Goal: Task Accomplishment & Management: Manage account settings

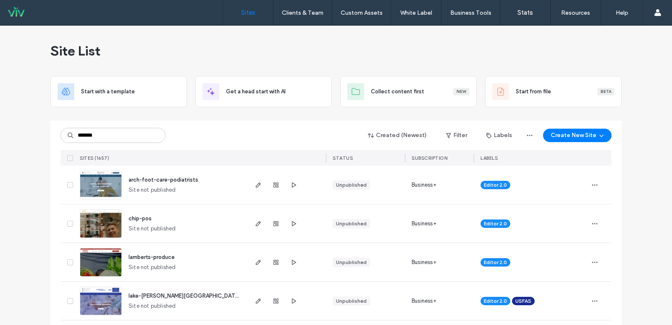
type input "*******"
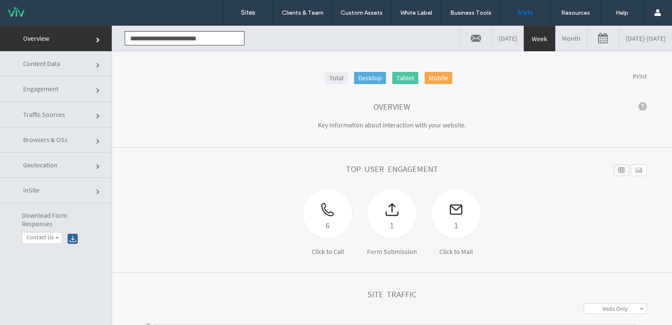
click link "Content Data"
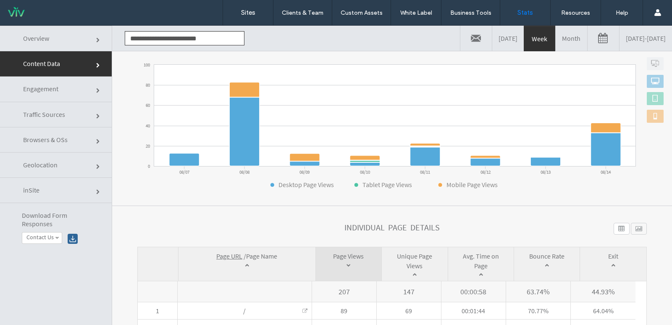
scroll to position [126, 0]
click link "Engagement"
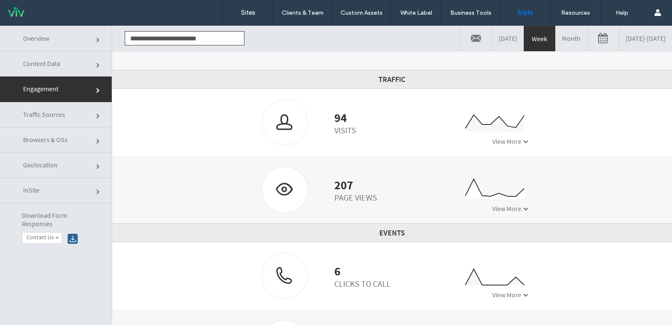
scroll to position [0, 0]
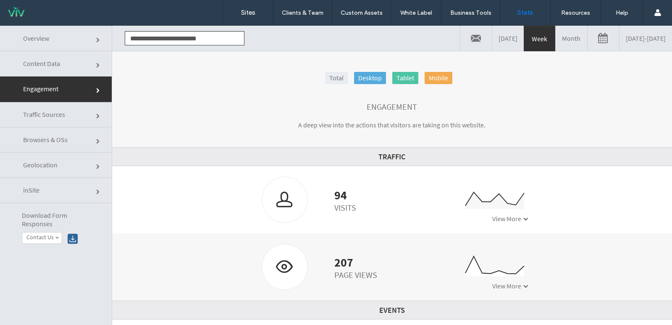
click link "Engagement"
click link "Overview"
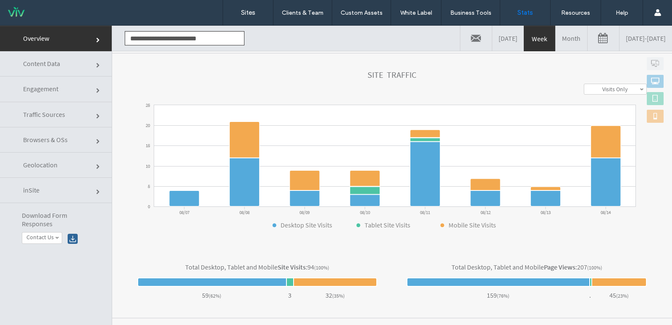
scroll to position [253, 0]
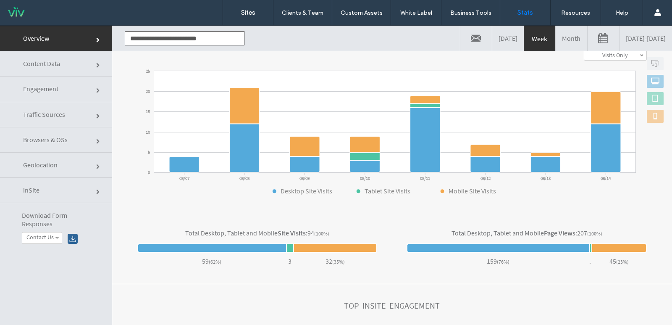
click at [96, 89] on span "Engagement" at bounding box center [98, 90] width 5 height 5
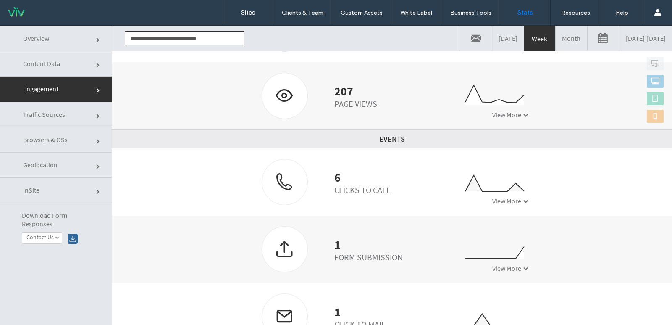
scroll to position [0, 0]
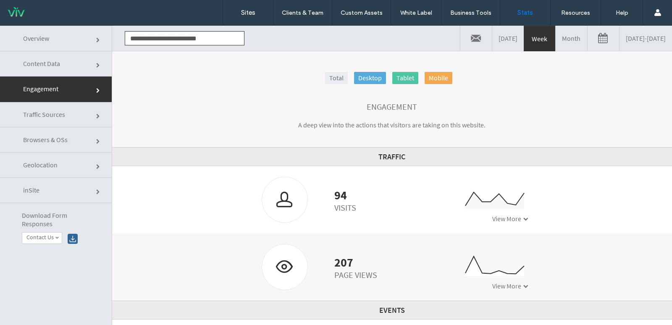
click at [96, 114] on span "Traffic Sources" at bounding box center [98, 116] width 5 height 5
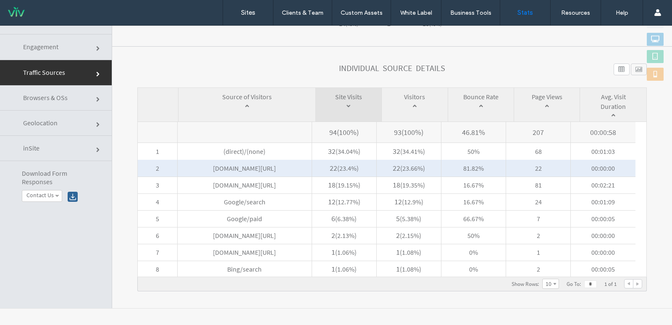
scroll to position [42, 0]
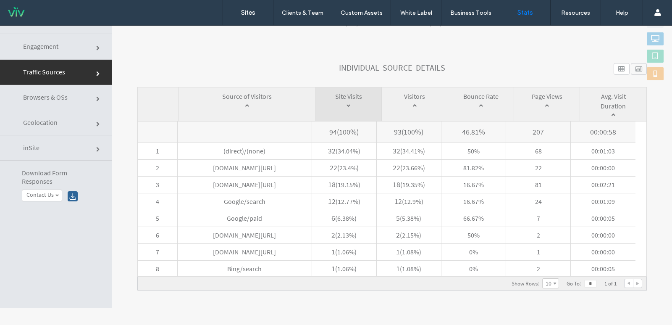
click at [96, 100] on span "Browsers & OSs" at bounding box center [98, 99] width 5 height 5
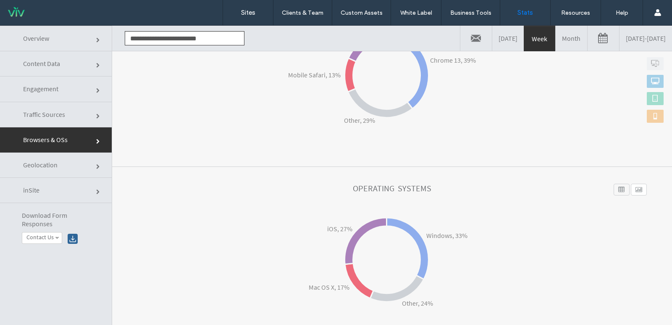
scroll to position [165, 0]
click at [96, 165] on span "Geolocation" at bounding box center [98, 166] width 5 height 5
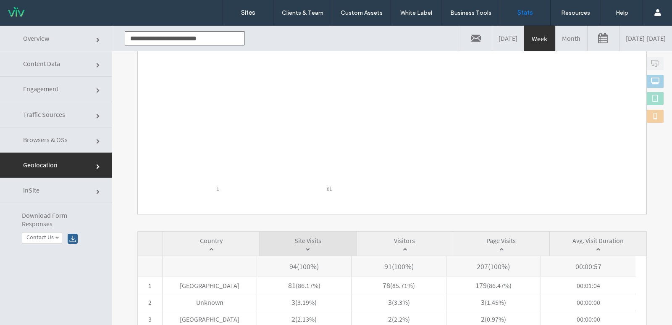
scroll to position [222, 0]
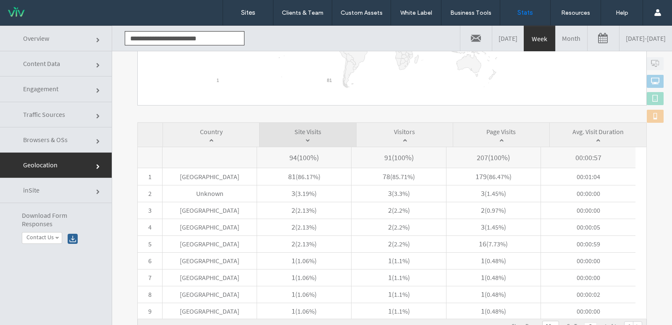
click at [96, 189] on span "inSite" at bounding box center [98, 191] width 5 height 5
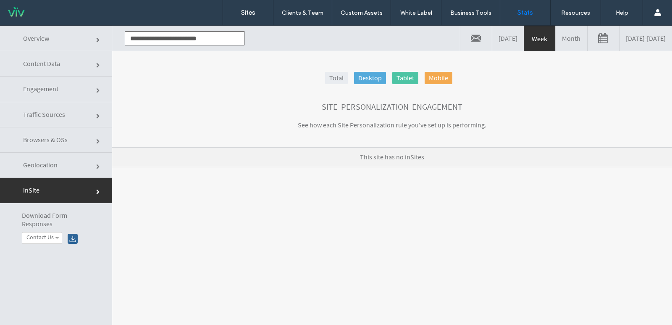
click link "Overview"
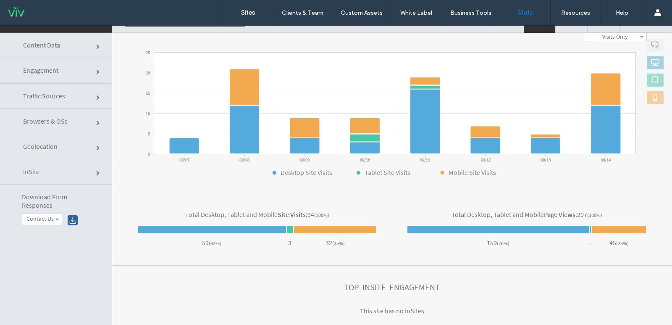
scroll to position [0, 0]
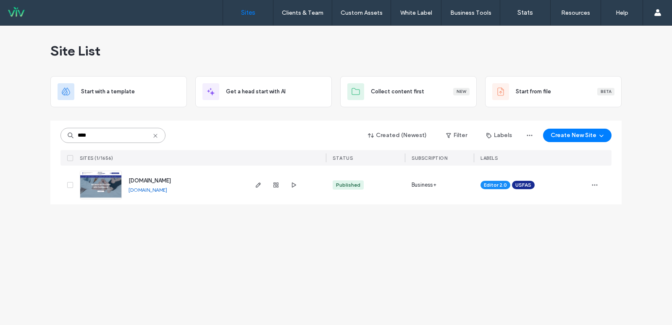
click at [155, 130] on input "****" at bounding box center [112, 135] width 105 height 15
click at [157, 135] on icon at bounding box center [155, 135] width 7 height 7
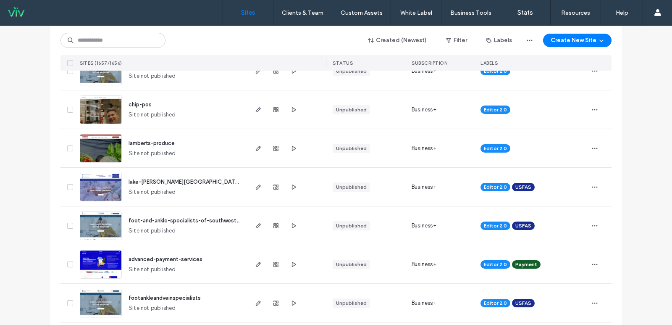
scroll to position [168, 0]
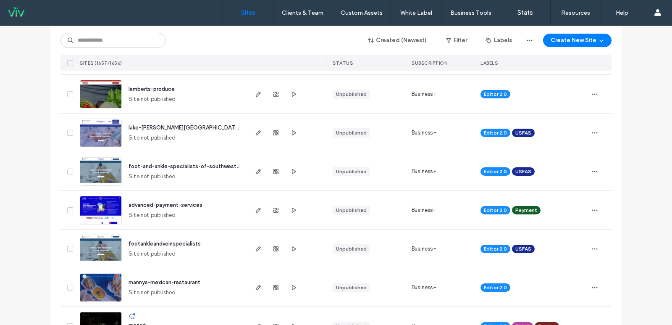
click at [182, 165] on span "foot-and-ankle-specialists-of-southwest-va" at bounding box center [187, 166] width 116 height 6
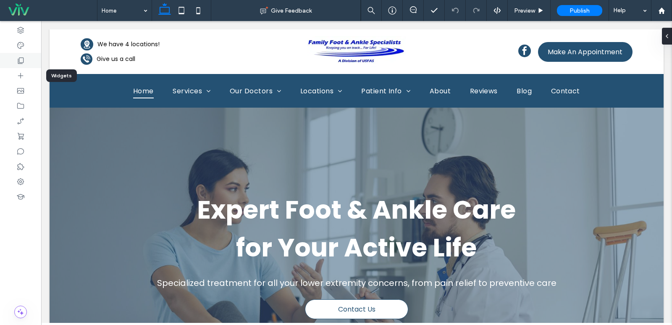
click at [20, 66] on div at bounding box center [20, 60] width 41 height 15
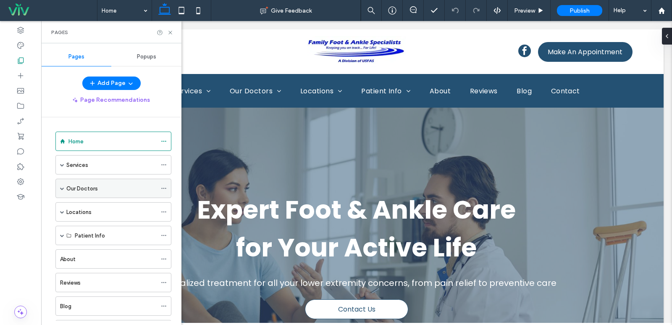
click at [61, 186] on span at bounding box center [62, 188] width 4 height 4
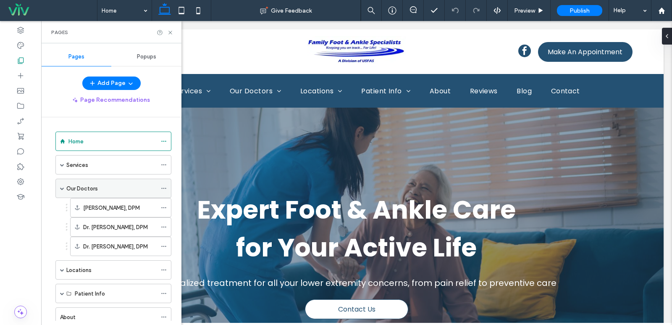
click at [124, 193] on div "Our Doctors" at bounding box center [111, 188] width 90 height 18
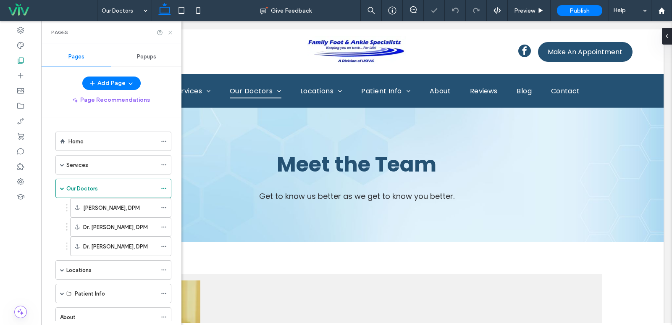
click at [168, 30] on icon at bounding box center [170, 32] width 6 height 6
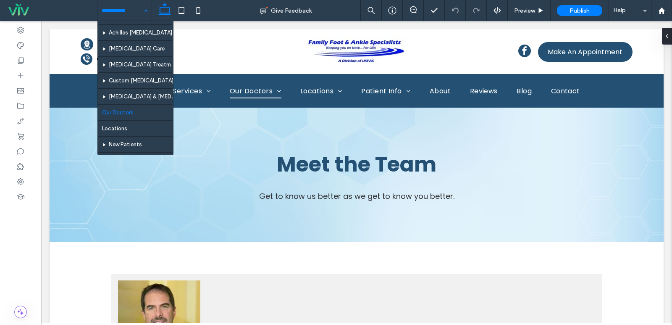
scroll to position [42, 0]
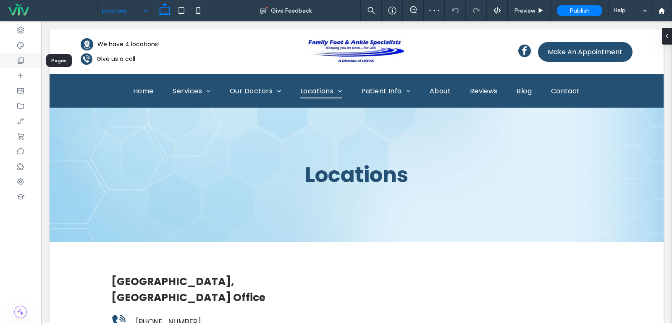
click at [24, 66] on div at bounding box center [20, 60] width 41 height 15
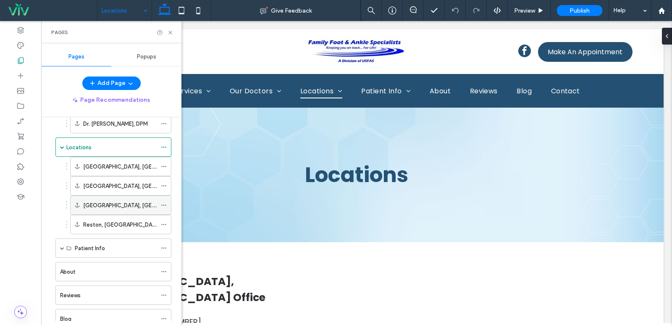
scroll to position [126, 0]
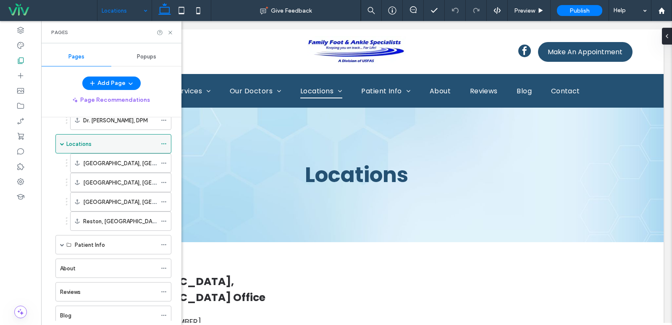
click at [164, 142] on icon at bounding box center [164, 144] width 6 height 6
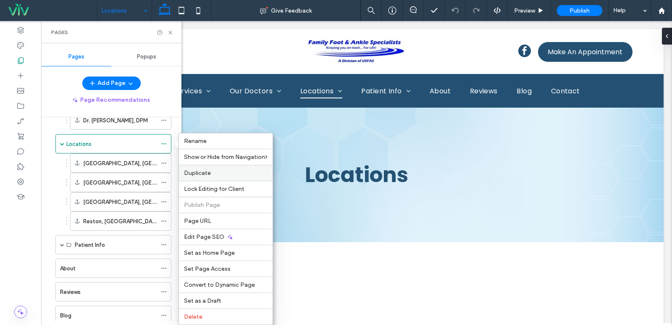
click at [205, 169] on div "Duplicate" at bounding box center [226, 173] width 94 height 16
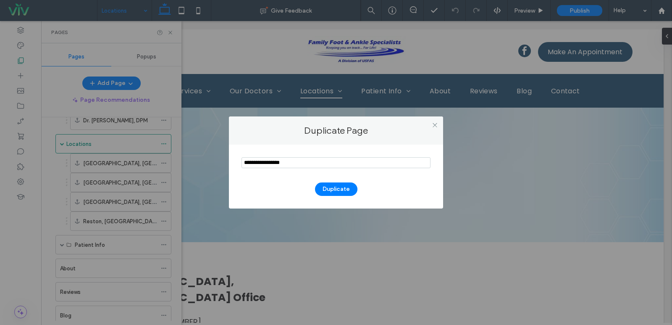
click at [272, 165] on input "notEmpty" at bounding box center [335, 162] width 189 height 11
click at [271, 165] on input "notEmpty" at bounding box center [335, 162] width 189 height 11
type input "**********"
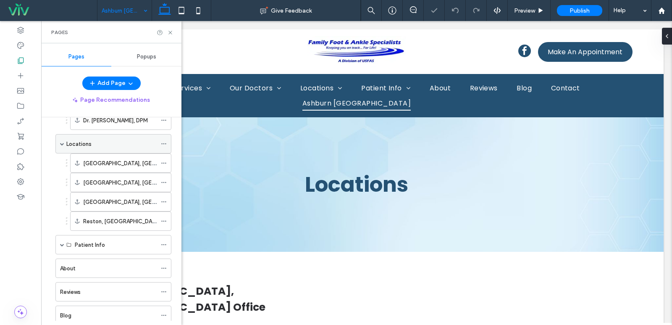
click at [163, 146] on icon at bounding box center [164, 144] width 6 height 6
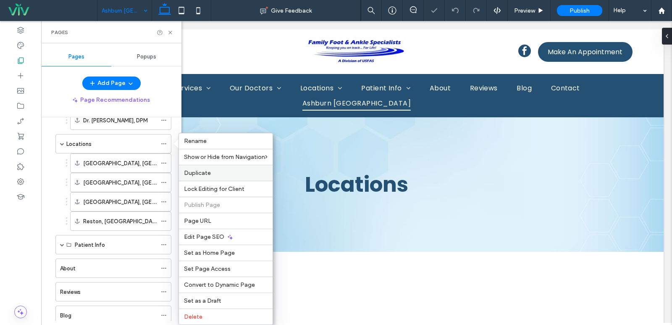
click at [202, 166] on div "Duplicate" at bounding box center [226, 173] width 94 height 16
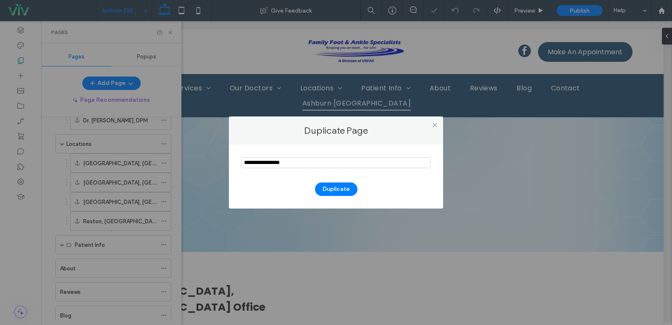
click at [250, 163] on input "notEmpty" at bounding box center [335, 162] width 189 height 11
type input "**********"
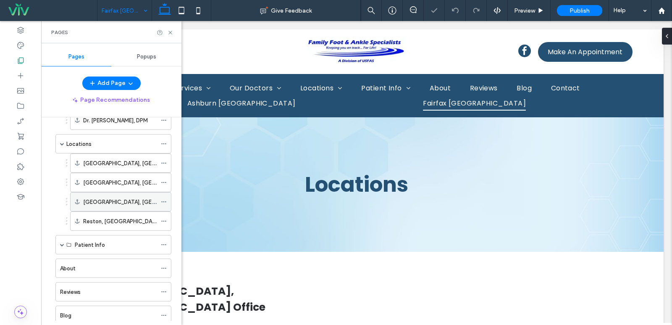
click at [165, 201] on icon at bounding box center [164, 202] width 6 height 6
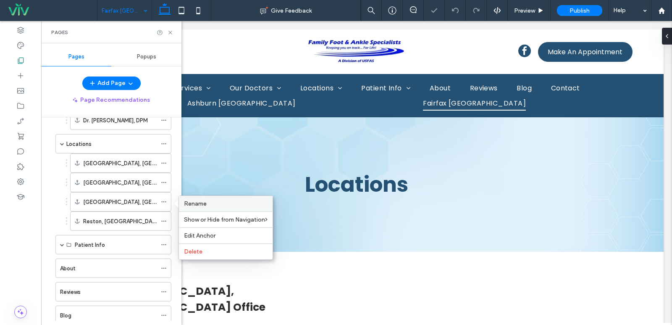
click at [195, 205] on span "Rename" at bounding box center [195, 203] width 23 height 7
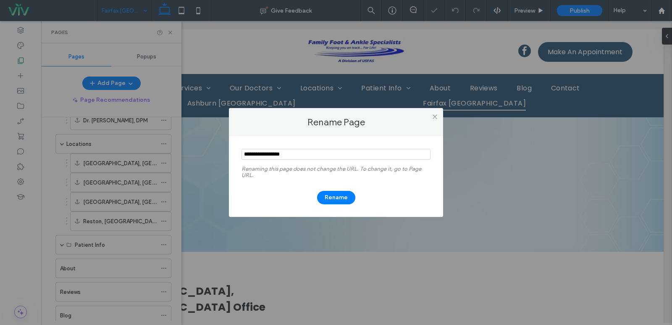
click at [291, 155] on input "notEmpty" at bounding box center [335, 154] width 189 height 11
type input "*********"
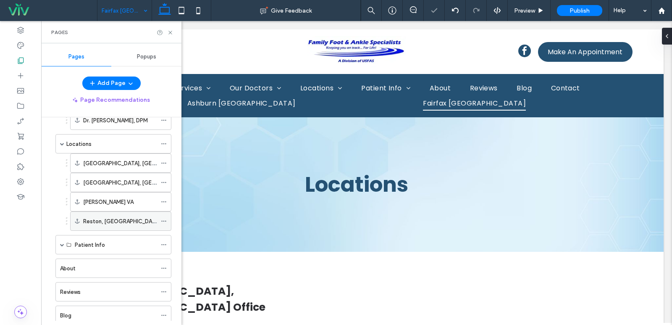
click at [163, 220] on icon at bounding box center [164, 221] width 6 height 6
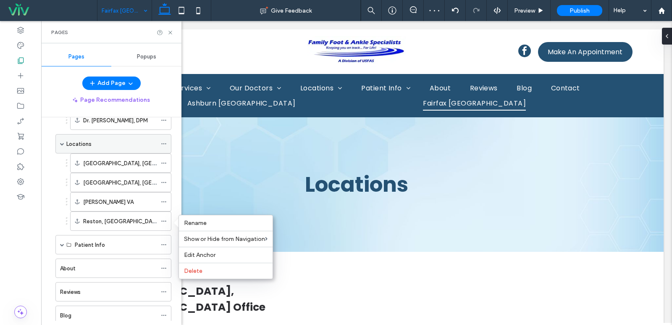
click at [163, 142] on icon at bounding box center [164, 144] width 6 height 6
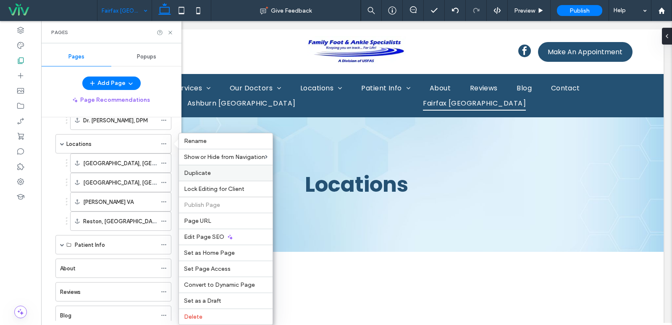
click at [214, 173] on label "Duplicate" at bounding box center [226, 172] width 84 height 7
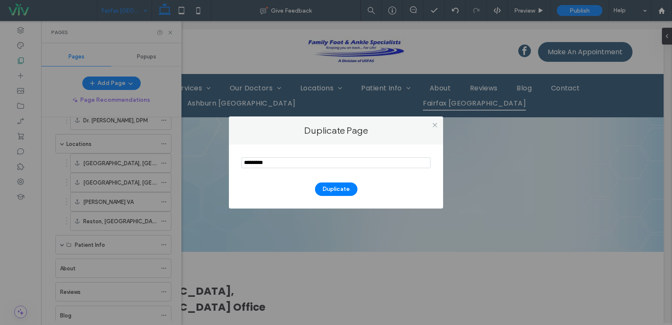
type input "*********"
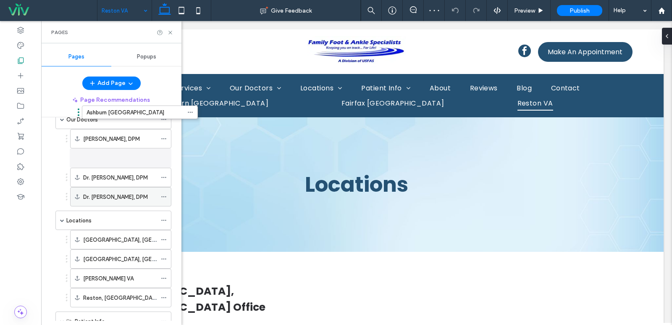
scroll to position [52, 0]
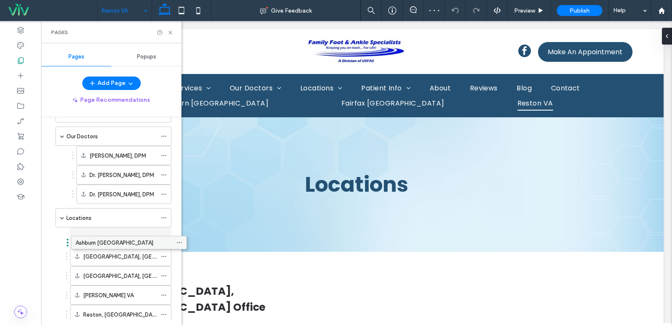
drag, startPoint x: 108, startPoint y: 286, endPoint x: 123, endPoint y: 247, distance: 42.4
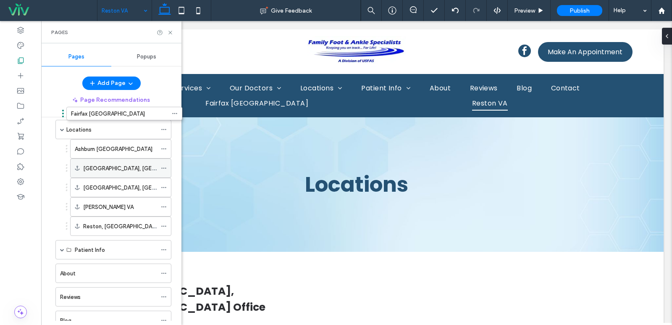
scroll to position [118, 0]
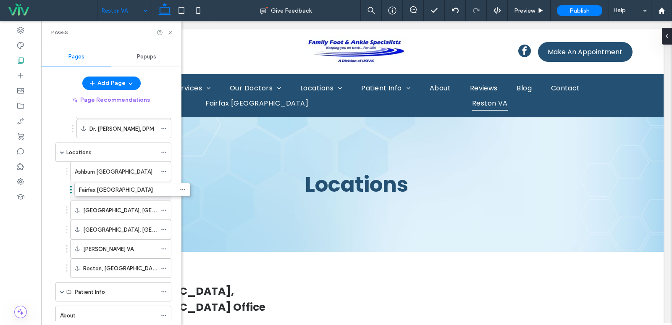
drag, startPoint x: 110, startPoint y: 272, endPoint x: 129, endPoint y: 198, distance: 76.3
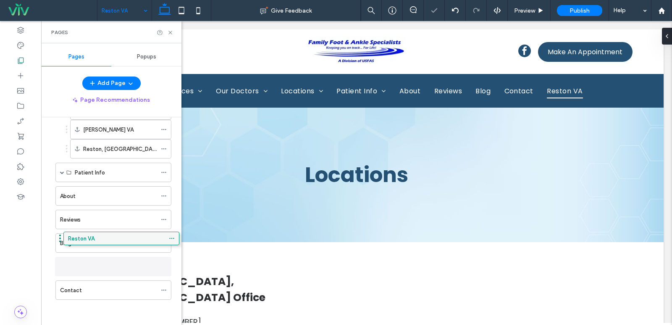
scroll to position [233, 0]
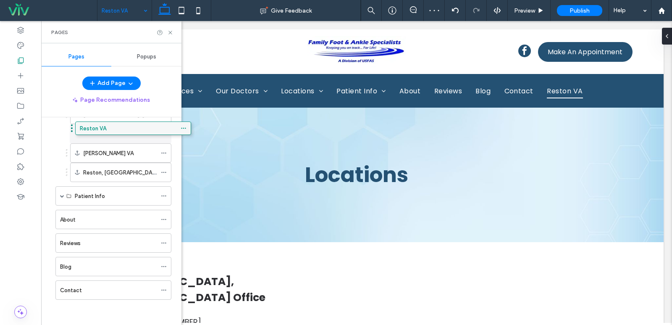
drag, startPoint x: 91, startPoint y: 289, endPoint x: 110, endPoint y: 135, distance: 155.3
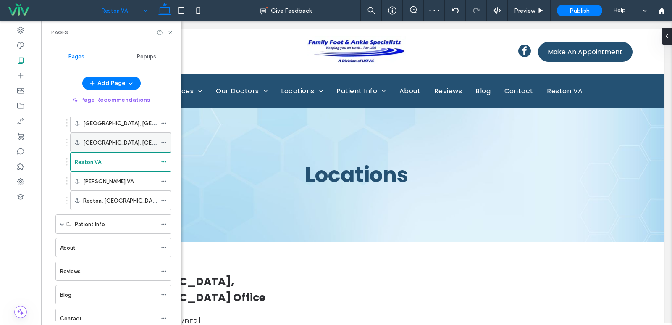
scroll to position [149, 0]
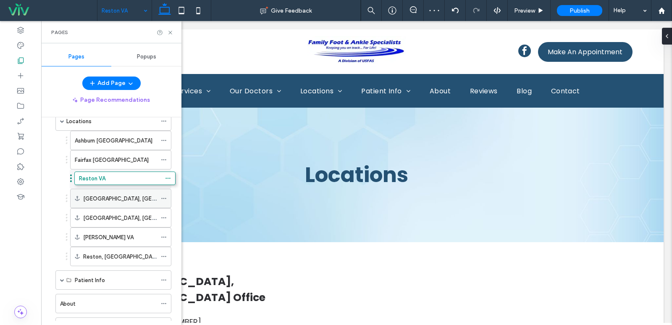
drag, startPoint x: 102, startPoint y: 216, endPoint x: 105, endPoint y: 176, distance: 40.5
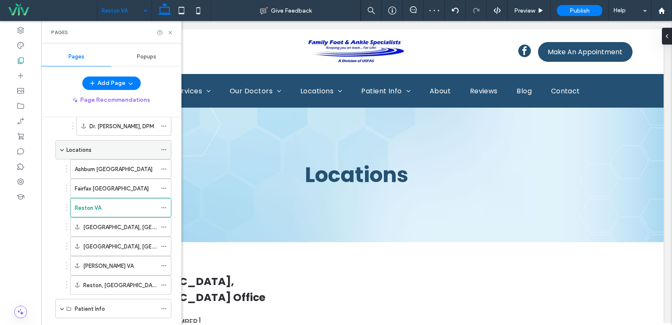
scroll to position [107, 0]
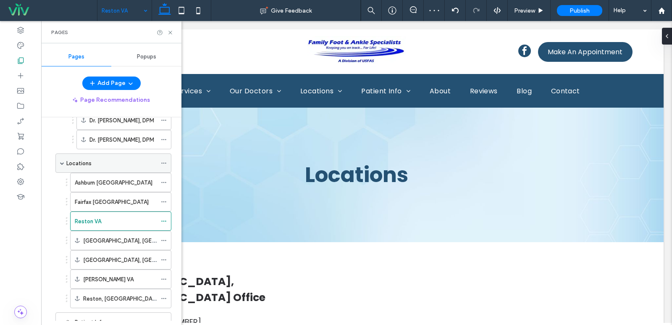
click at [165, 162] on icon at bounding box center [164, 163] width 6 height 6
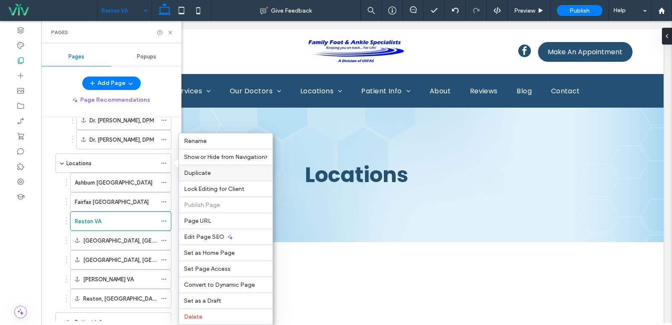
click at [199, 174] on span "Duplicate" at bounding box center [197, 172] width 27 height 7
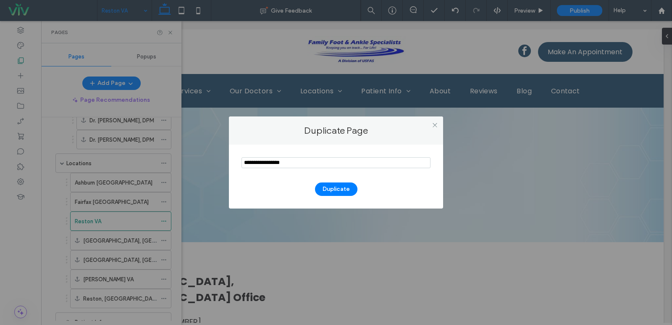
click at [260, 156] on section at bounding box center [335, 163] width 189 height 21
click at [262, 167] on input "notEmpty" at bounding box center [335, 162] width 189 height 11
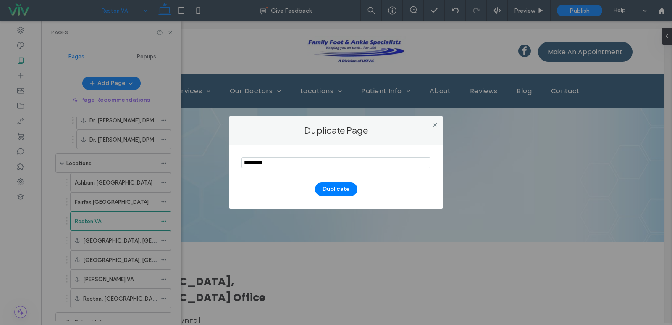
type input "*********"
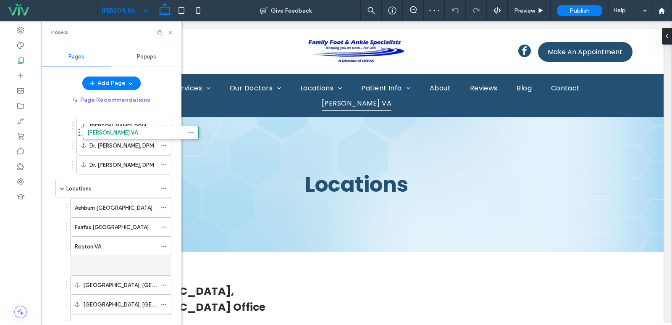
scroll to position [73, 0]
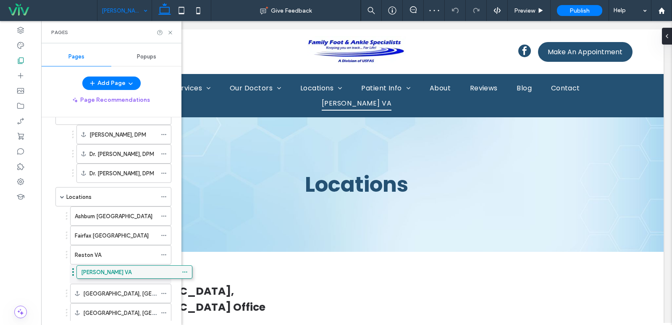
drag, startPoint x: 109, startPoint y: 306, endPoint x: 130, endPoint y: 268, distance: 44.0
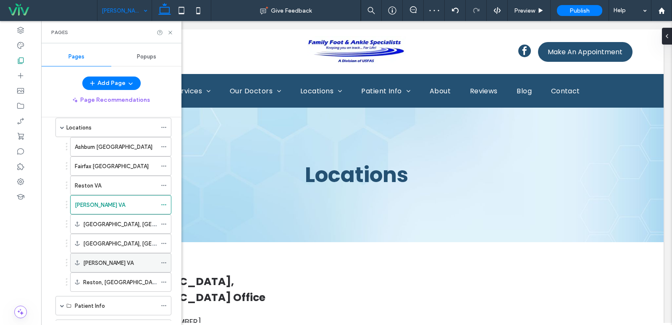
scroll to position [157, 0]
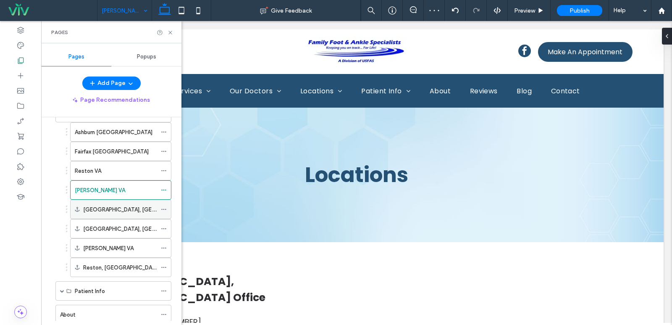
click at [165, 210] on icon at bounding box center [164, 209] width 6 height 6
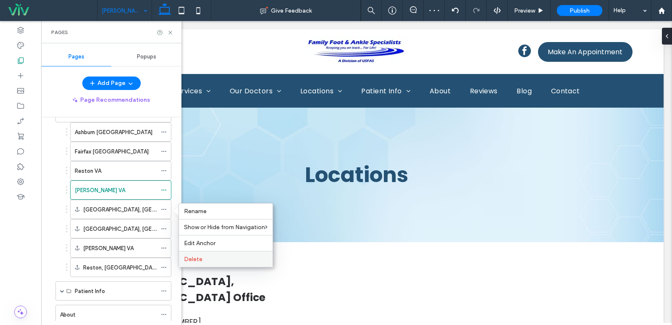
click at [190, 263] on div "Delete" at bounding box center [226, 259] width 94 height 16
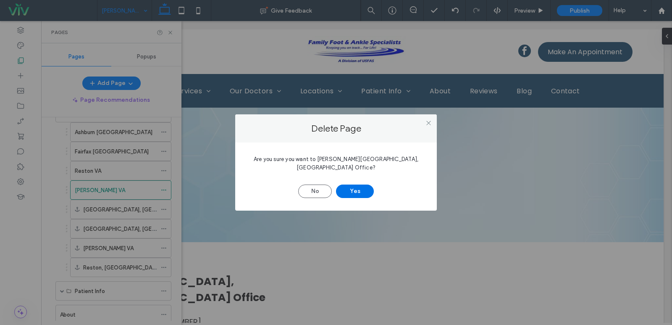
click at [363, 184] on button "Yes" at bounding box center [355, 190] width 38 height 13
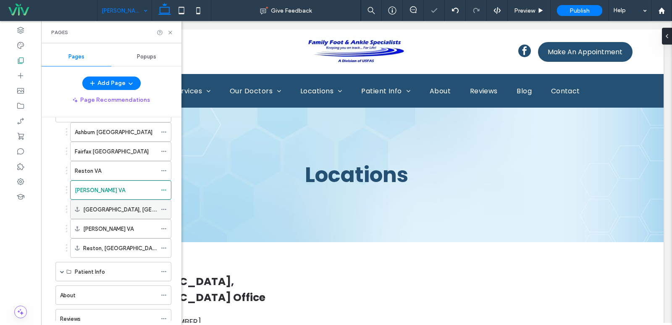
click at [164, 211] on icon at bounding box center [164, 209] width 6 height 6
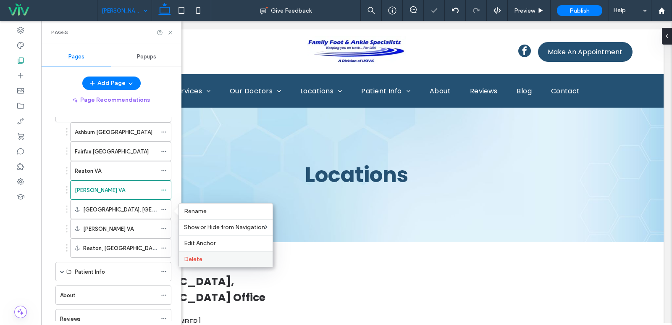
click at [190, 254] on div "Delete" at bounding box center [226, 259] width 94 height 16
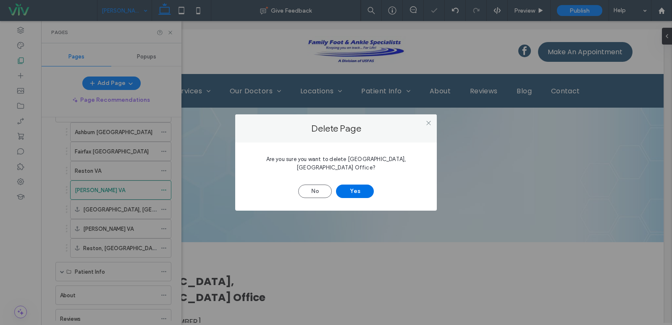
click at [351, 189] on button "Yes" at bounding box center [355, 190] width 38 height 13
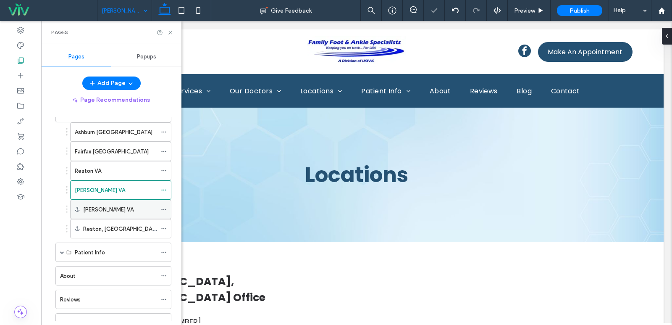
click at [163, 210] on icon at bounding box center [164, 209] width 6 height 6
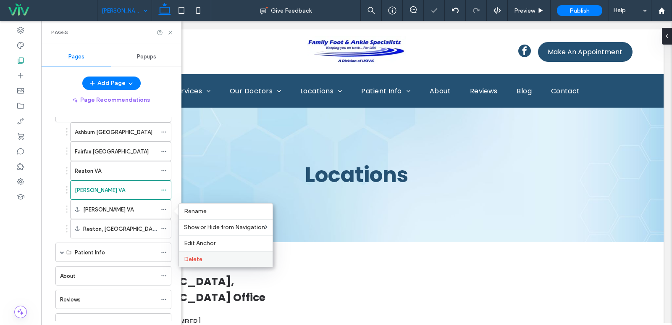
click at [201, 260] on span "Delete" at bounding box center [193, 258] width 18 height 7
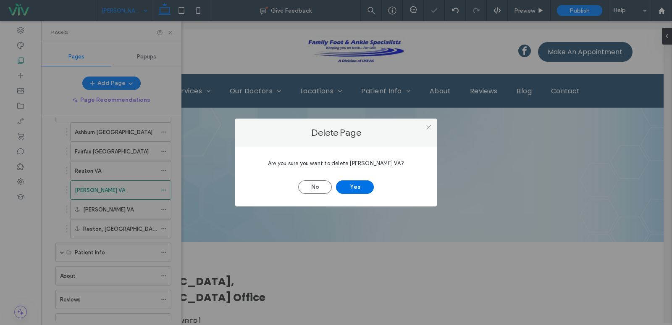
click at [350, 186] on button "Yes" at bounding box center [355, 186] width 38 height 13
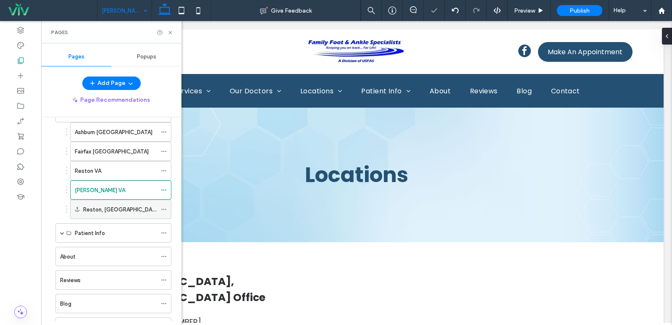
click at [163, 207] on icon at bounding box center [164, 209] width 6 height 6
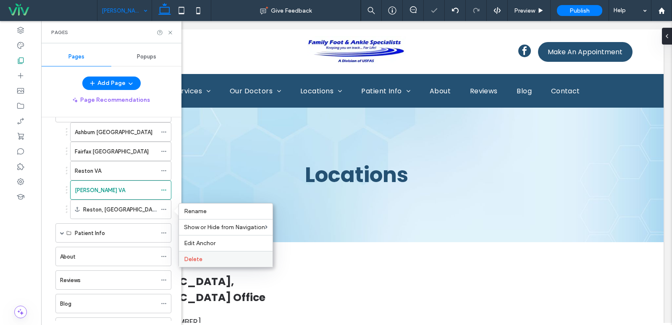
click at [199, 262] on span "Delete" at bounding box center [193, 258] width 18 height 7
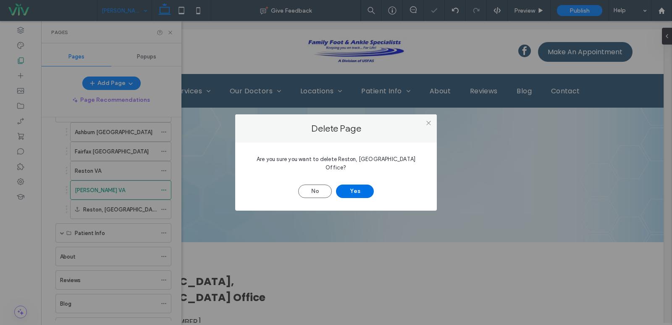
click at [353, 181] on div "No Yes" at bounding box center [336, 187] width 176 height 22
click at [353, 184] on button "Yes" at bounding box center [355, 190] width 38 height 13
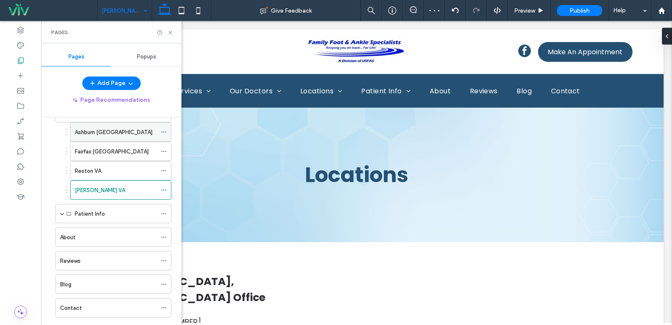
click at [160, 129] on div "Ashburn [GEOGRAPHIC_DATA]" at bounding box center [120, 131] width 101 height 19
click at [165, 132] on icon at bounding box center [164, 132] width 6 height 6
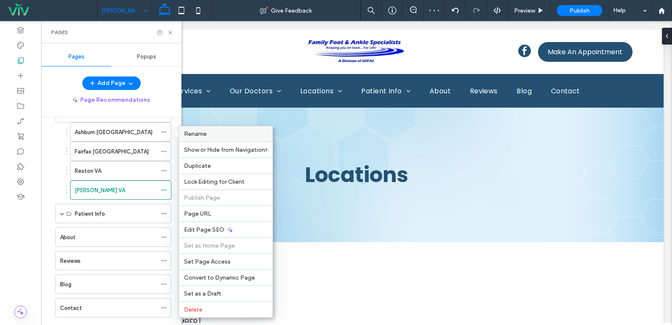
click at [196, 137] on div "Rename" at bounding box center [226, 134] width 94 height 16
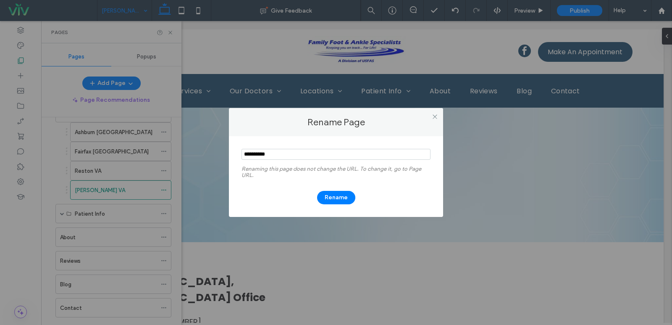
click at [265, 156] on input "notEmpty" at bounding box center [335, 154] width 189 height 11
click at [282, 151] on input "notEmpty" at bounding box center [335, 154] width 189 height 11
type input "**********"
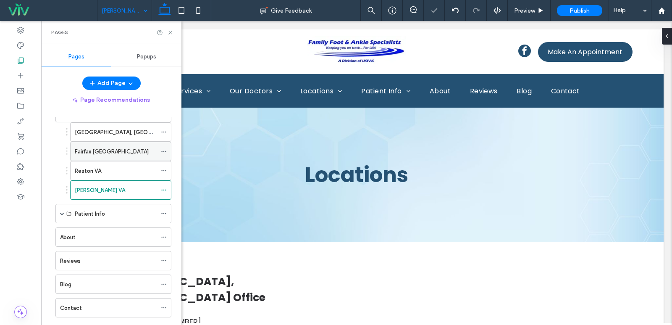
click at [163, 148] on span at bounding box center [164, 151] width 6 height 13
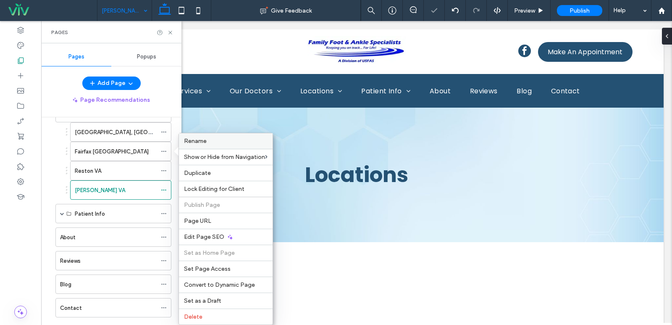
click at [210, 148] on div "Rename" at bounding box center [226, 141] width 94 height 16
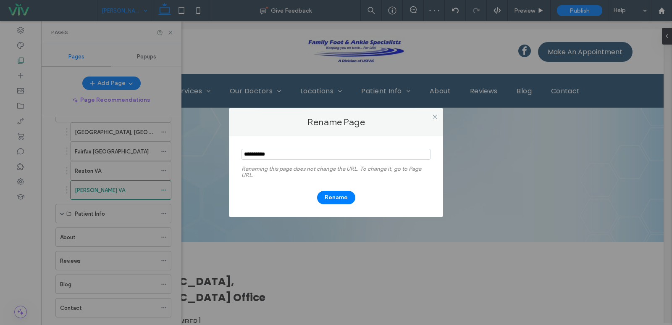
click at [260, 156] on input "notEmpty" at bounding box center [335, 154] width 189 height 11
click at [275, 155] on input "notEmpty" at bounding box center [335, 154] width 189 height 11
type input "**********"
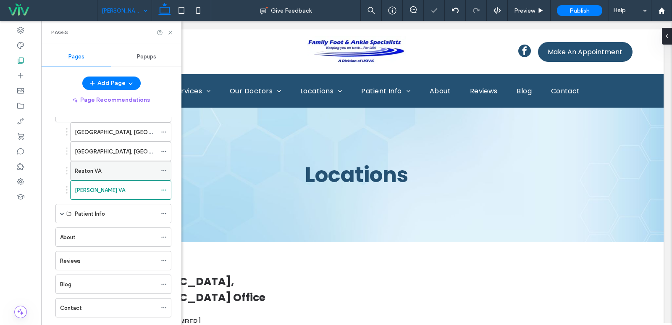
click at [169, 171] on div at bounding box center [166, 170] width 10 height 13
click at [163, 173] on icon at bounding box center [164, 171] width 6 height 6
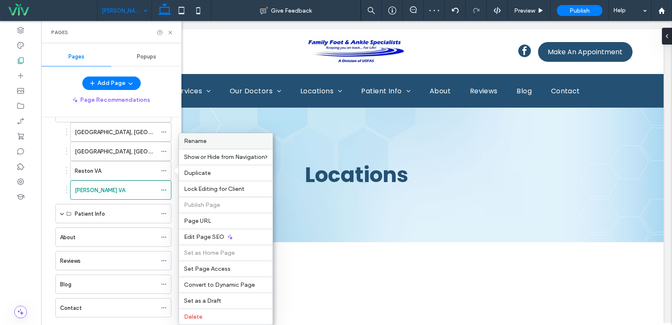
click at [202, 145] on div "Rename" at bounding box center [226, 141] width 94 height 16
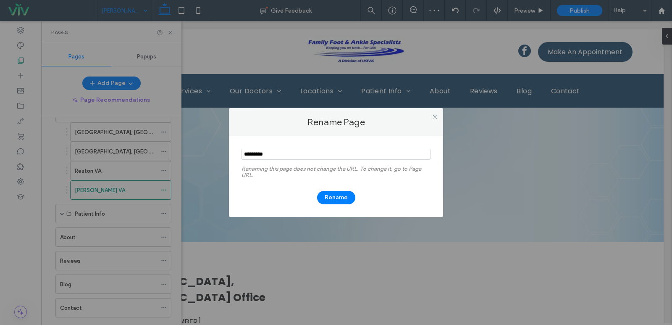
click at [261, 155] on input "notEmpty" at bounding box center [335, 154] width 189 height 11
click at [304, 158] on input "notEmpty" at bounding box center [335, 154] width 189 height 11
type input "**********"
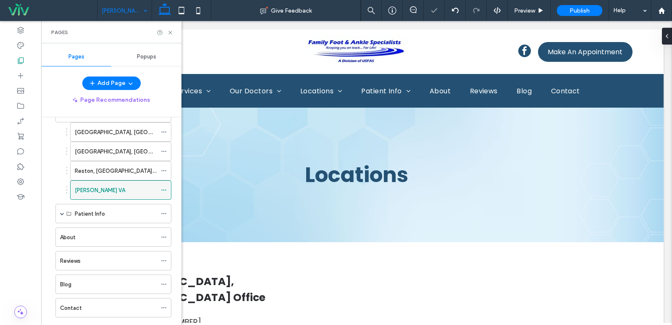
click at [162, 192] on icon at bounding box center [164, 190] width 6 height 6
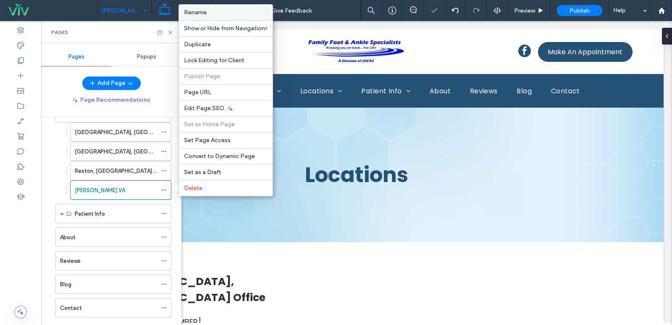
click at [232, 12] on label "Rename" at bounding box center [226, 12] width 84 height 7
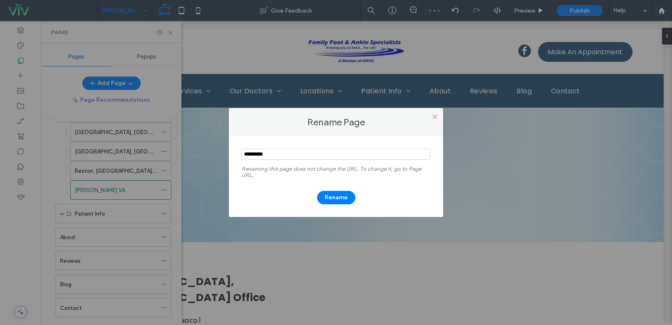
click at [298, 158] on input "notEmpty" at bounding box center [335, 154] width 189 height 11
click at [262, 155] on input "notEmpty" at bounding box center [335, 154] width 189 height 11
click at [265, 155] on input "notEmpty" at bounding box center [335, 154] width 189 height 11
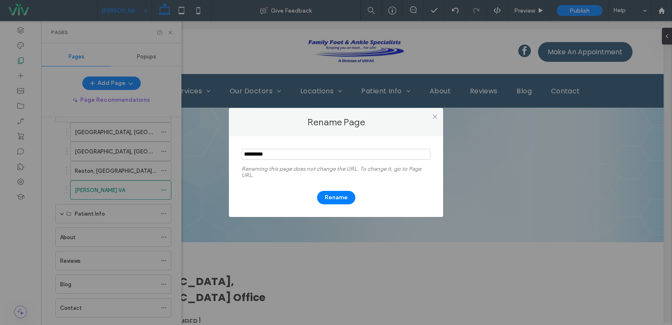
click at [264, 155] on input "notEmpty" at bounding box center [335, 154] width 189 height 11
click at [286, 155] on input "notEmpty" at bounding box center [335, 154] width 189 height 11
type input "**********"
click at [321, 199] on button "Rename" at bounding box center [336, 197] width 38 height 13
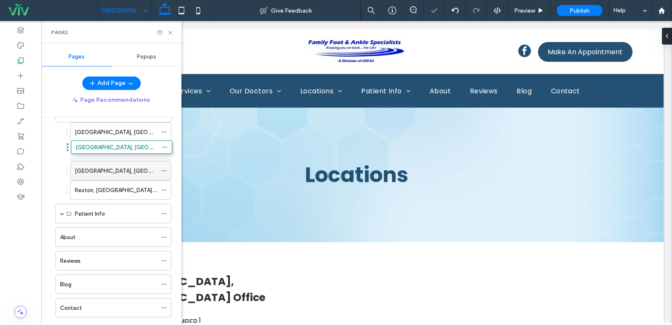
drag, startPoint x: 112, startPoint y: 186, endPoint x: 113, endPoint y: 143, distance: 43.7
click at [133, 138] on div "[GEOGRAPHIC_DATA], [GEOGRAPHIC_DATA] Office" at bounding box center [116, 132] width 82 height 18
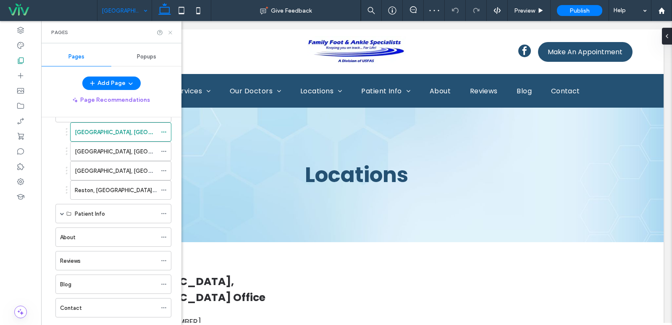
click at [168, 33] on icon at bounding box center [170, 32] width 6 height 6
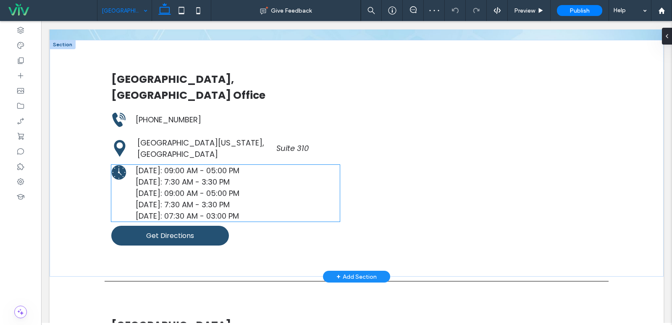
scroll to position [210, 0]
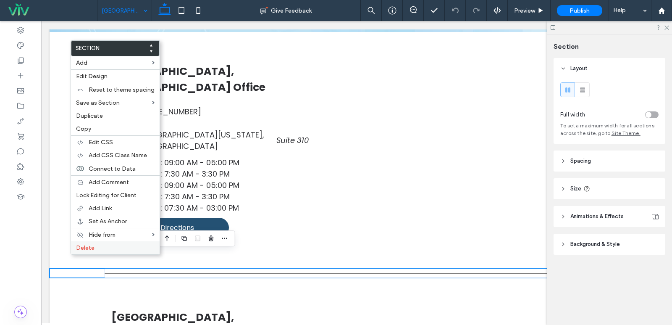
click at [81, 249] on span "Delete" at bounding box center [85, 247] width 18 height 7
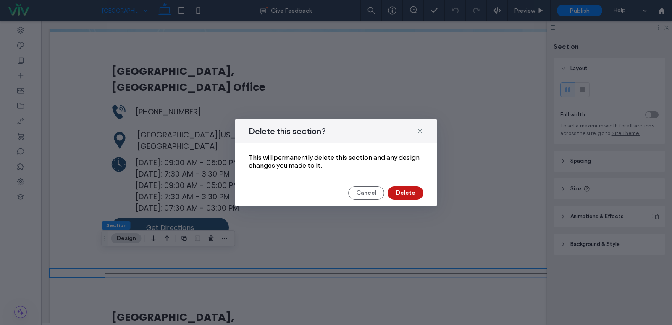
click at [415, 191] on button "Delete" at bounding box center [406, 192] width 36 height 13
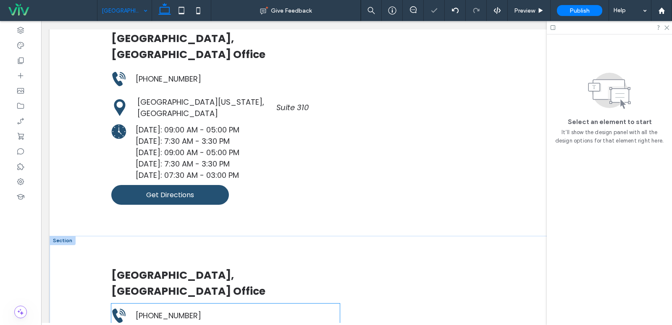
scroll to position [294, 0]
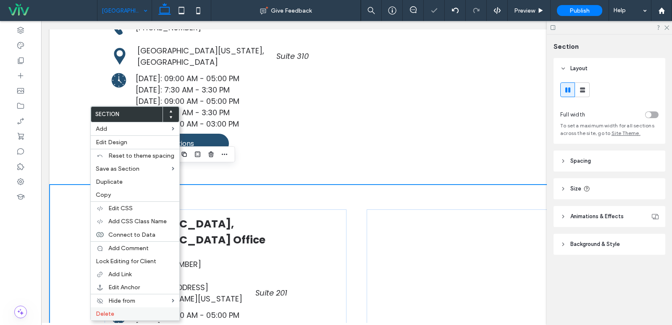
click at [99, 313] on span "Delete" at bounding box center [105, 313] width 18 height 7
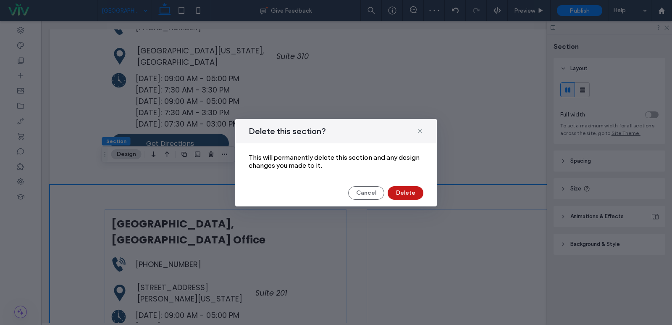
click at [403, 191] on button "Delete" at bounding box center [406, 192] width 36 height 13
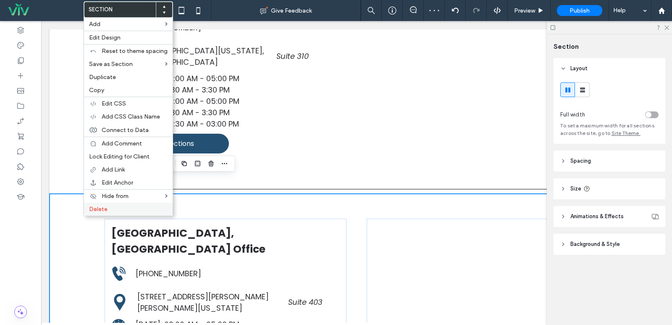
click at [105, 210] on span "Delete" at bounding box center [98, 208] width 18 height 7
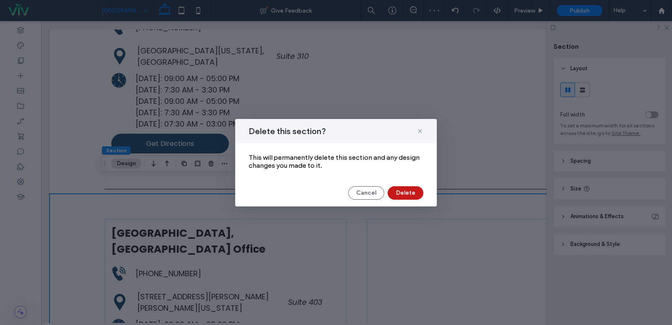
click at [405, 191] on button "Delete" at bounding box center [406, 192] width 36 height 13
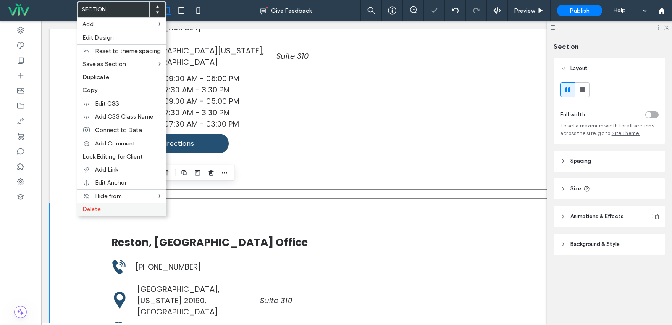
click at [103, 209] on label "Delete" at bounding box center [121, 208] width 79 height 7
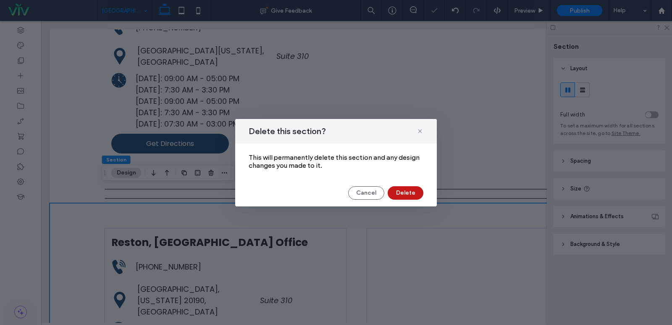
click at [418, 191] on button "Delete" at bounding box center [406, 192] width 36 height 13
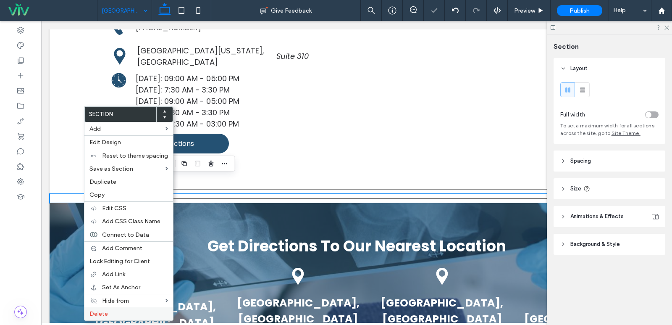
click at [112, 312] on label "Delete" at bounding box center [128, 313] width 79 height 7
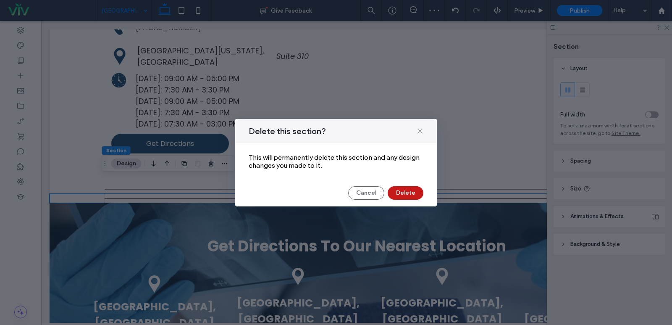
click at [394, 193] on button "Delete" at bounding box center [406, 192] width 36 height 13
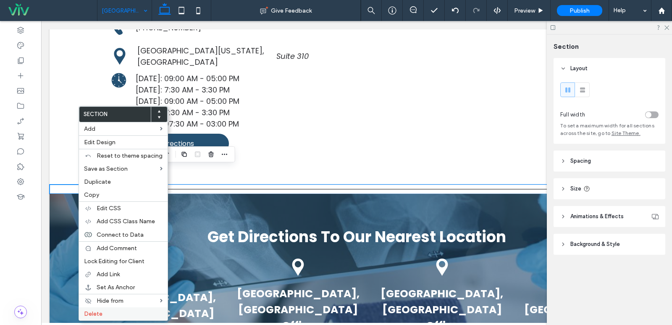
click at [107, 311] on label "Delete" at bounding box center [123, 313] width 79 height 7
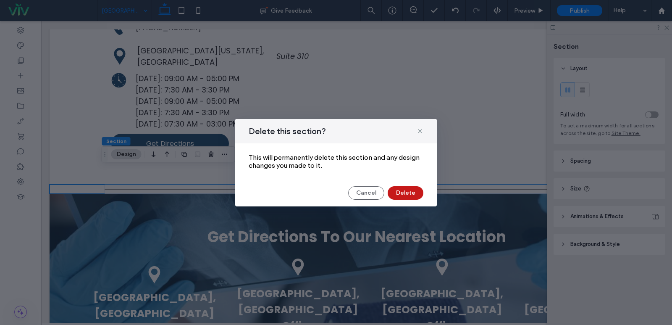
click at [406, 192] on button "Delete" at bounding box center [406, 192] width 36 height 13
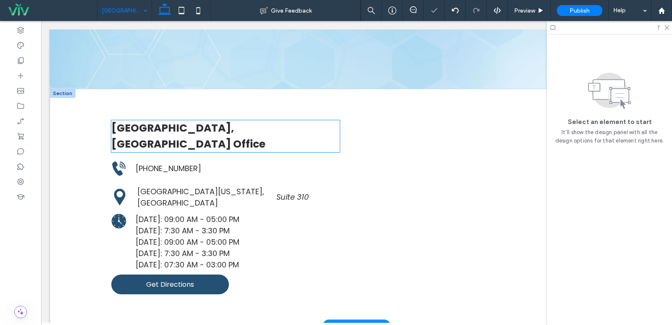
scroll to position [210, 0]
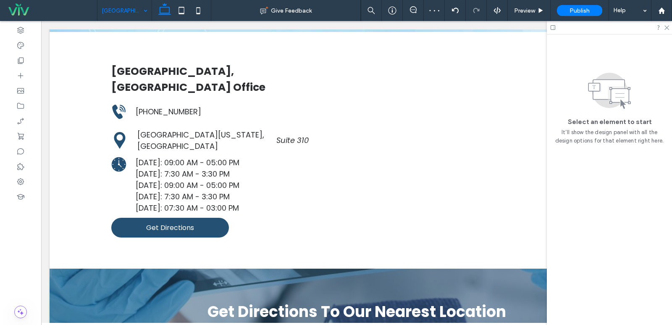
click at [666, 30] on div at bounding box center [609, 27] width 125 height 13
click at [666, 29] on icon at bounding box center [666, 26] width 5 height 5
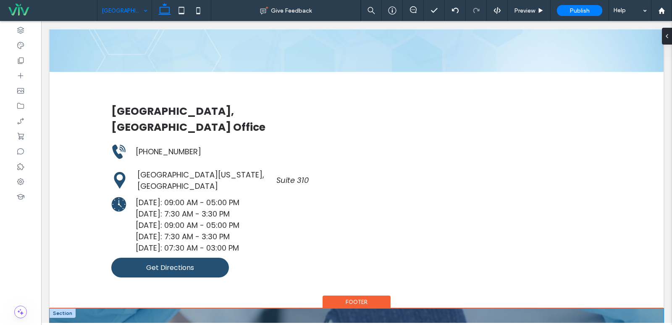
scroll to position [126, 0]
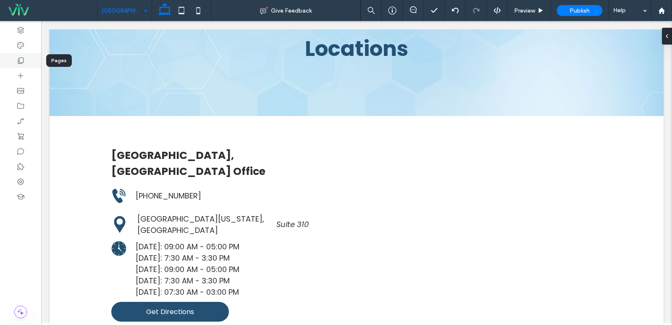
click at [26, 57] on div at bounding box center [20, 60] width 41 height 15
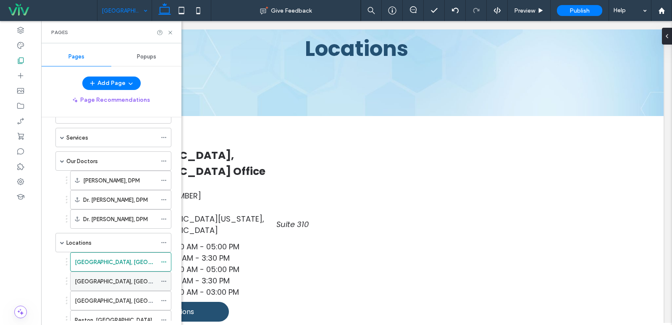
scroll to position [42, 0]
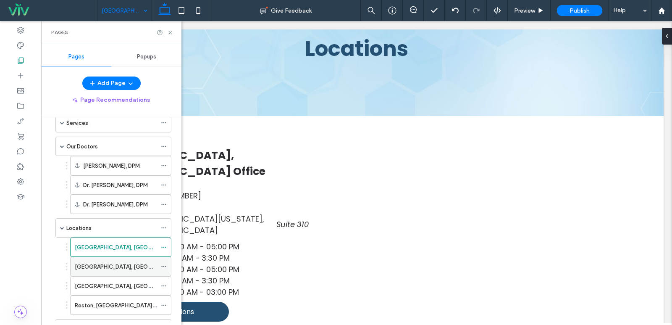
click at [102, 261] on div "[GEOGRAPHIC_DATA], [GEOGRAPHIC_DATA] Office" at bounding box center [116, 266] width 82 height 18
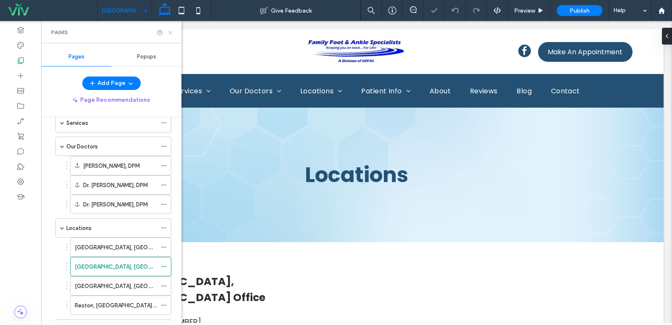
click at [168, 31] on icon at bounding box center [170, 32] width 6 height 6
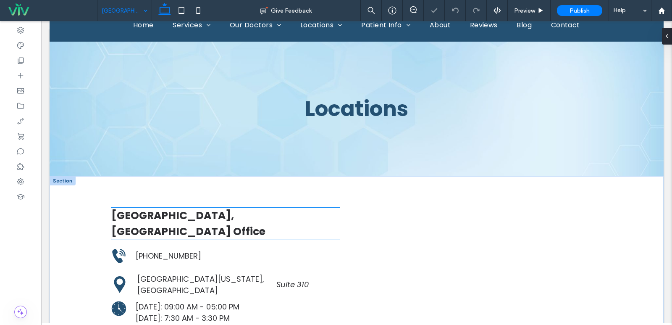
scroll to position [126, 0]
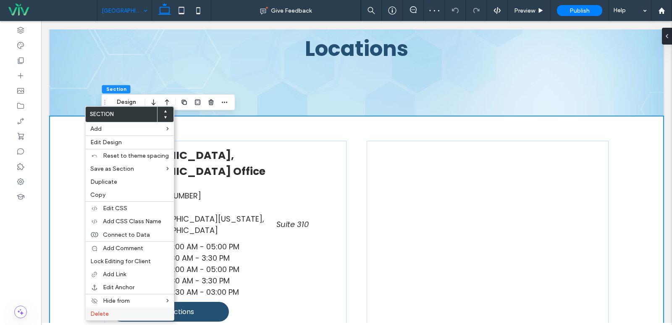
click at [113, 310] on label "Delete" at bounding box center [129, 313] width 79 height 7
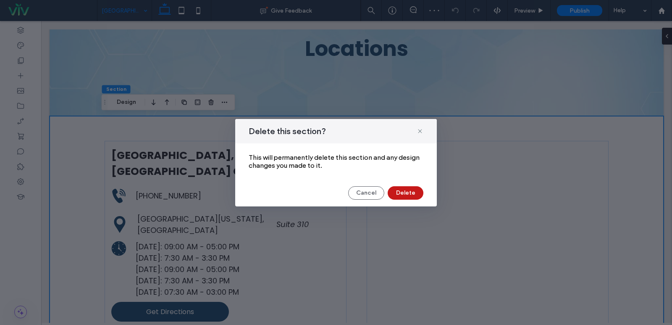
click at [392, 196] on button "Delete" at bounding box center [406, 192] width 36 height 13
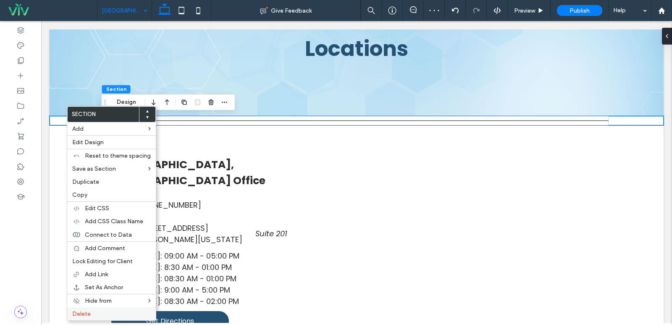
click at [90, 310] on label "Delete" at bounding box center [111, 313] width 79 height 7
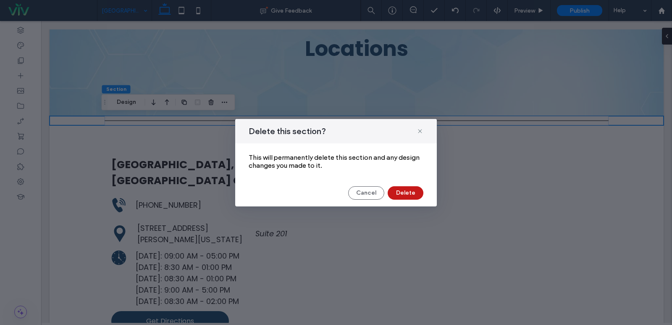
click at [411, 194] on button "Delete" at bounding box center [406, 192] width 36 height 13
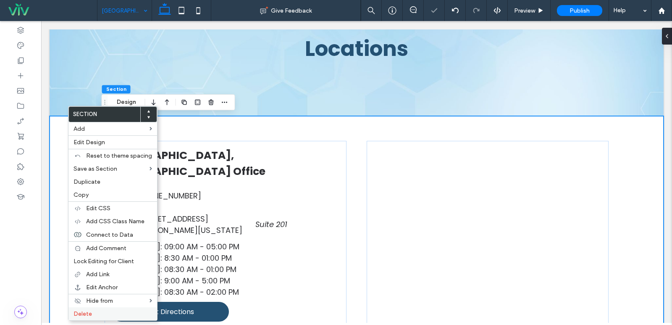
click at [104, 310] on label "Delete" at bounding box center [112, 313] width 79 height 7
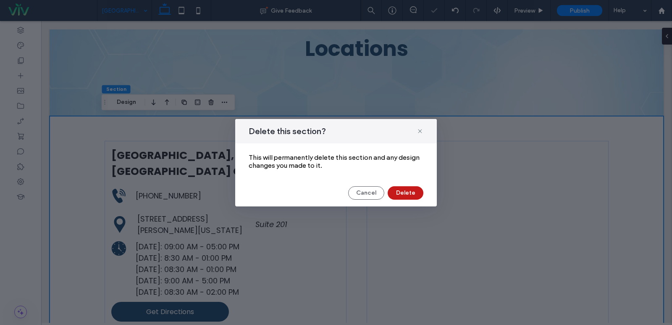
click at [398, 186] on button "Delete" at bounding box center [406, 192] width 36 height 13
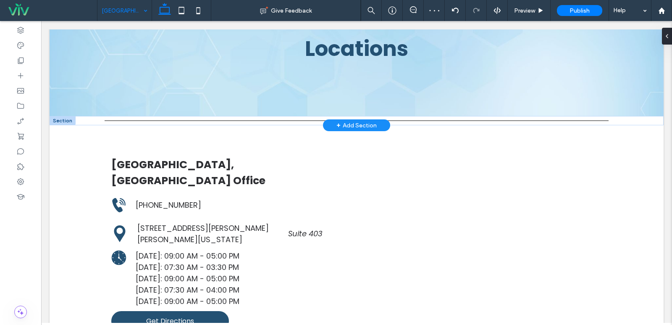
drag, startPoint x: 96, startPoint y: 115, endPoint x: 72, endPoint y: 121, distance: 24.3
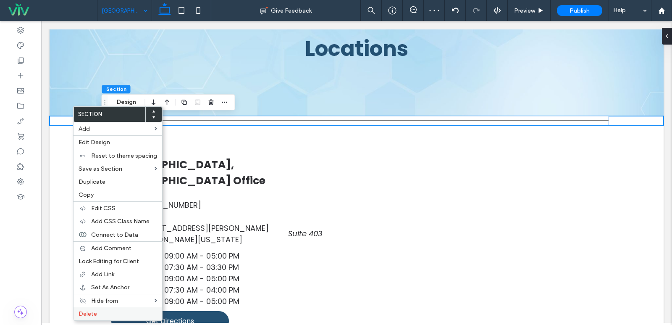
click at [103, 313] on label "Delete" at bounding box center [118, 313] width 79 height 7
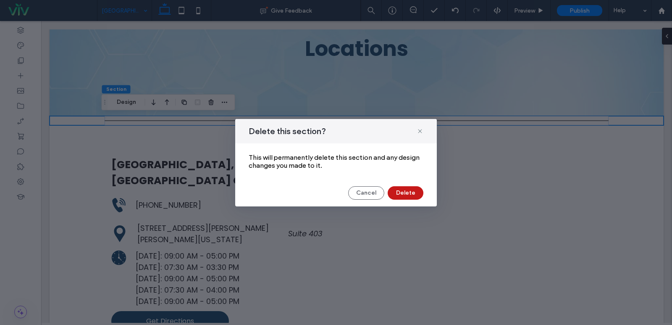
drag, startPoint x: 403, startPoint y: 192, endPoint x: 76, endPoint y: 166, distance: 328.1
click at [403, 192] on button "Delete" at bounding box center [406, 192] width 36 height 13
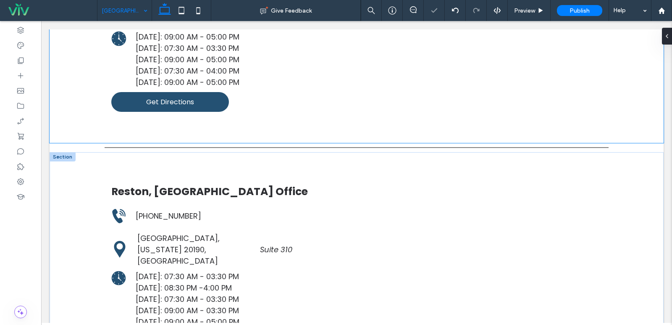
scroll to position [336, 0]
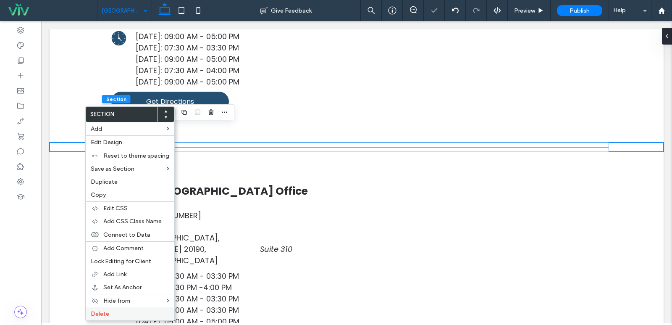
click at [125, 316] on label "Delete" at bounding box center [130, 313] width 79 height 7
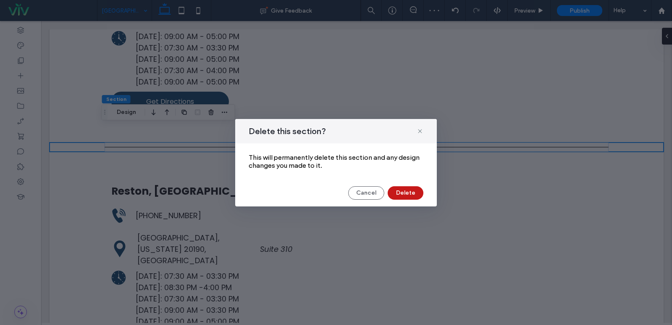
click at [403, 189] on button "Delete" at bounding box center [406, 192] width 36 height 13
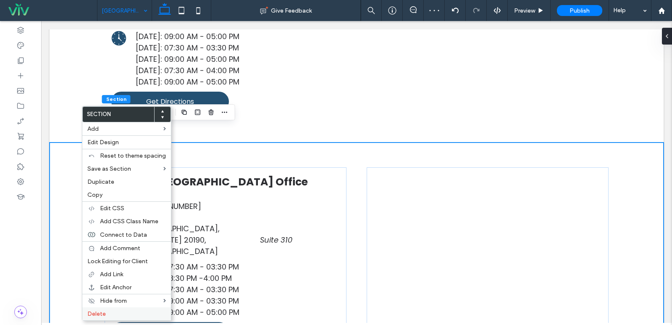
click at [102, 317] on div "Delete" at bounding box center [126, 313] width 89 height 13
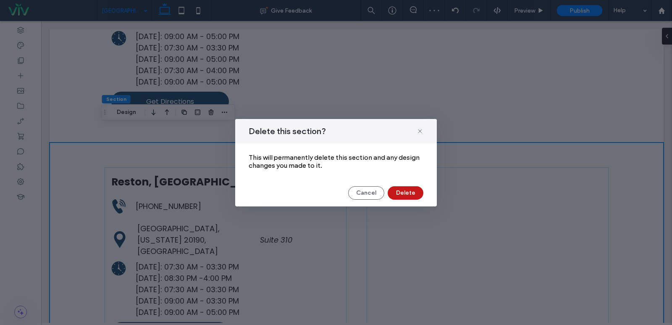
click at [409, 186] on button "Delete" at bounding box center [406, 192] width 36 height 13
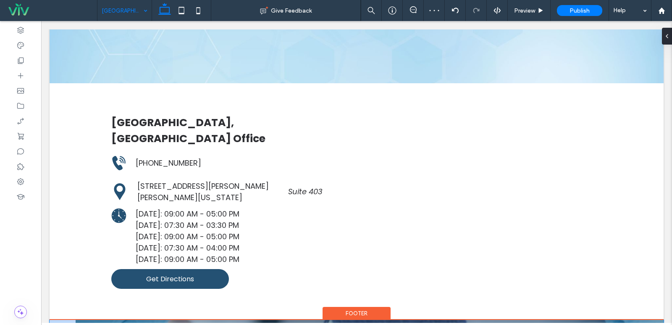
scroll to position [126, 0]
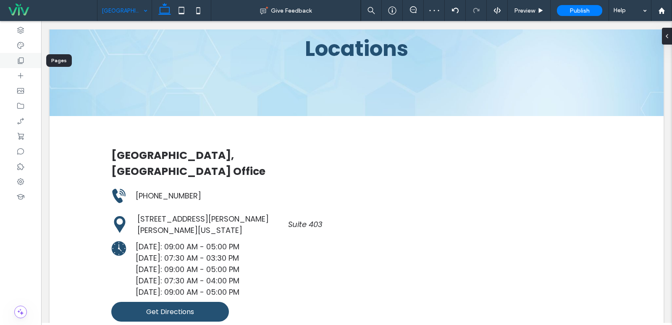
click at [26, 58] on div at bounding box center [20, 60] width 41 height 15
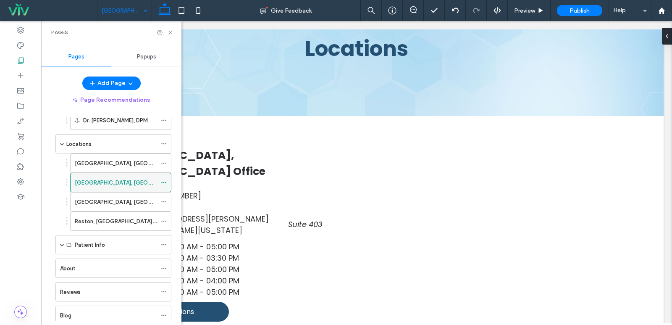
click at [112, 191] on div "[GEOGRAPHIC_DATA], [GEOGRAPHIC_DATA] Office" at bounding box center [116, 182] width 82 height 18
click at [112, 191] on div at bounding box center [336, 162] width 672 height 325
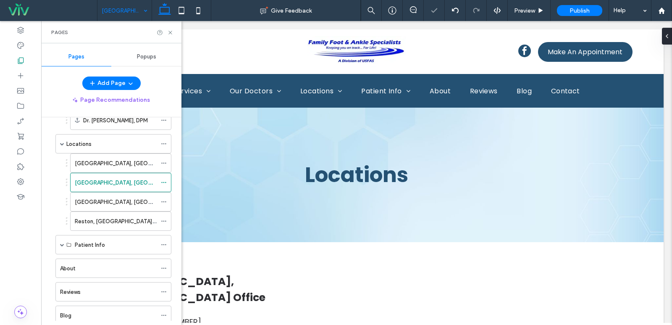
scroll to position [0, 0]
click at [107, 199] on label "[GEOGRAPHIC_DATA], [GEOGRAPHIC_DATA] Office" at bounding box center [141, 201] width 132 height 15
click at [170, 31] on icon at bounding box center [170, 32] width 6 height 6
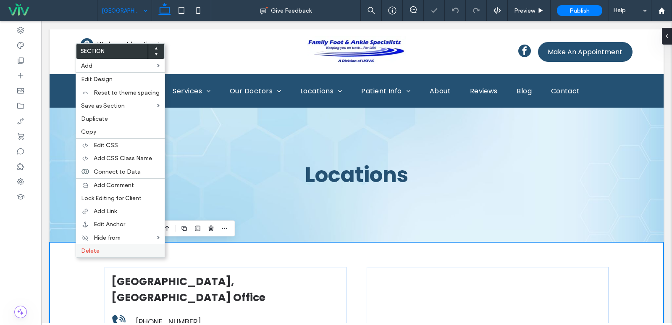
click at [88, 250] on span "Delete" at bounding box center [90, 250] width 18 height 7
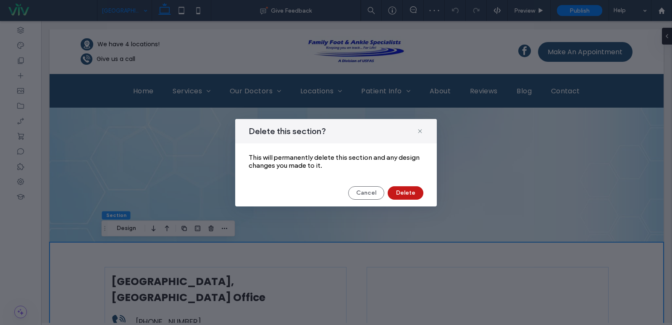
click at [402, 188] on button "Delete" at bounding box center [406, 192] width 36 height 13
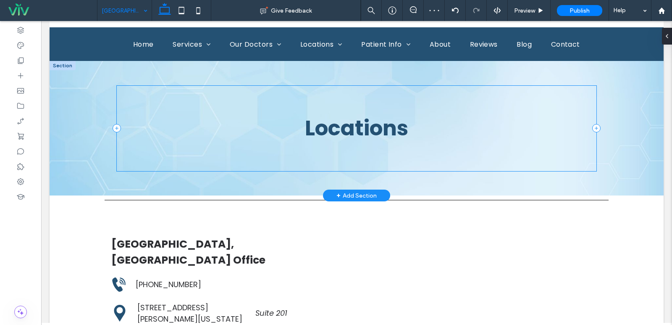
scroll to position [126, 0]
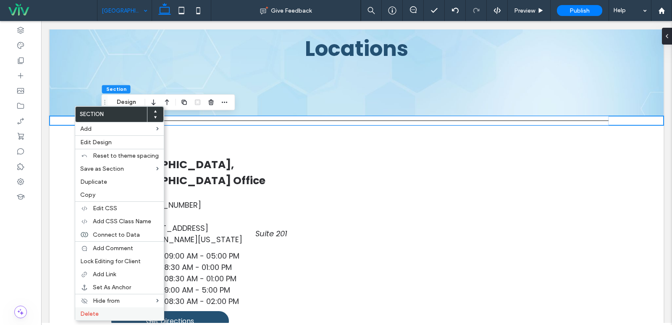
click at [94, 314] on span "Delete" at bounding box center [89, 313] width 18 height 7
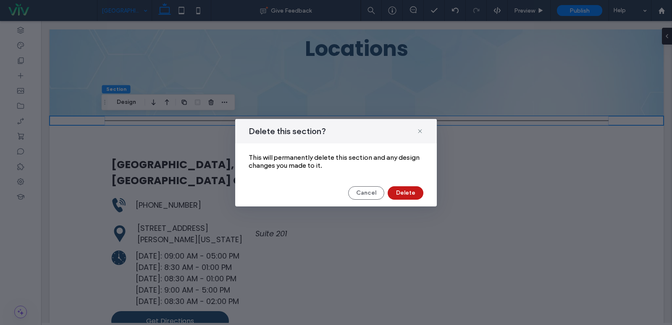
click at [397, 187] on button "Delete" at bounding box center [406, 192] width 36 height 13
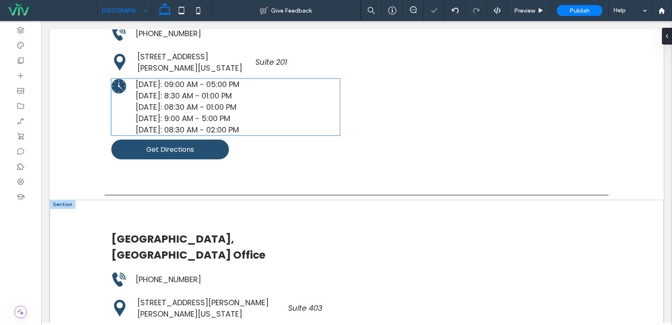
scroll to position [294, 0]
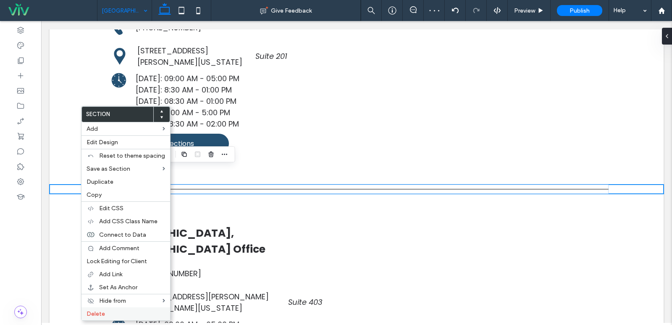
click at [110, 315] on label "Delete" at bounding box center [126, 313] width 79 height 7
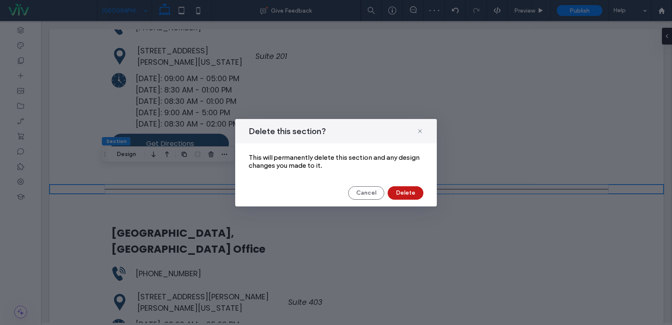
click at [400, 191] on button "Delete" at bounding box center [406, 192] width 36 height 13
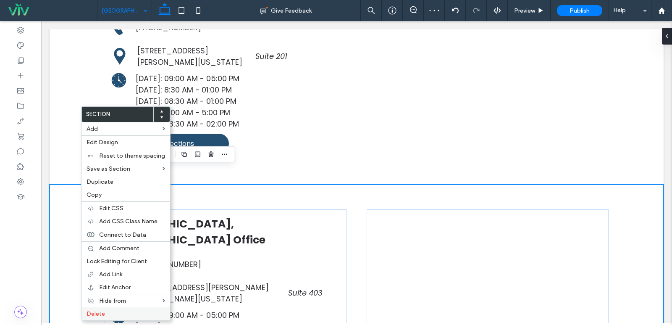
click at [117, 310] on div "Delete" at bounding box center [125, 313] width 89 height 13
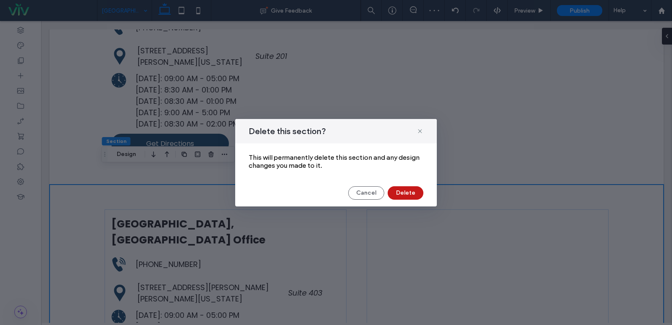
click at [409, 186] on button "Delete" at bounding box center [406, 192] width 36 height 13
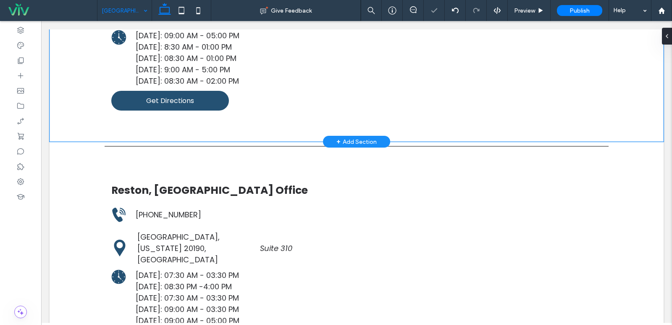
scroll to position [378, 0]
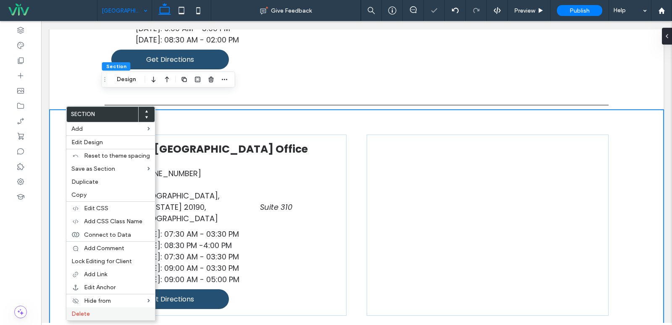
click at [97, 312] on label "Delete" at bounding box center [110, 313] width 79 height 7
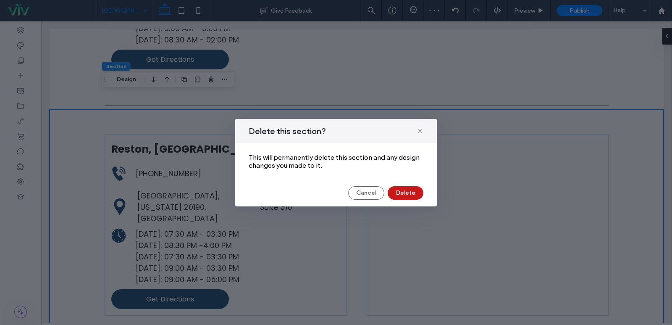
click at [409, 188] on button "Delete" at bounding box center [406, 192] width 36 height 13
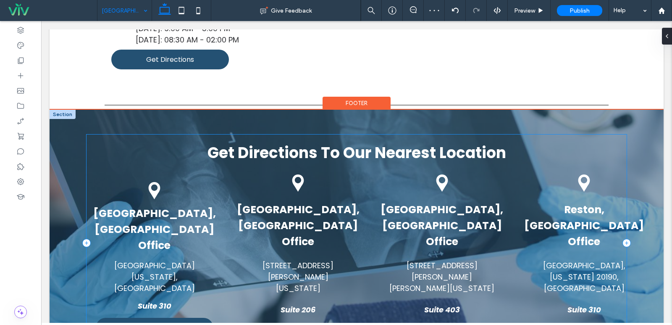
scroll to position [336, 0]
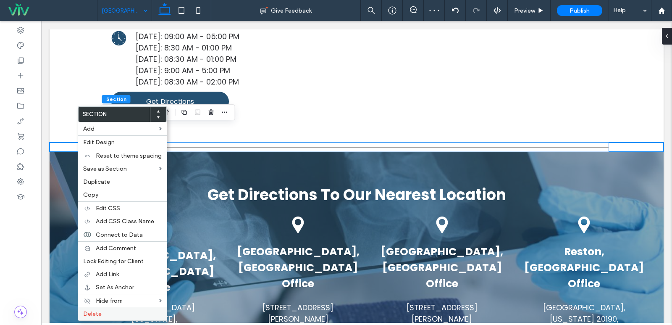
click at [97, 308] on div "Delete" at bounding box center [122, 313] width 89 height 13
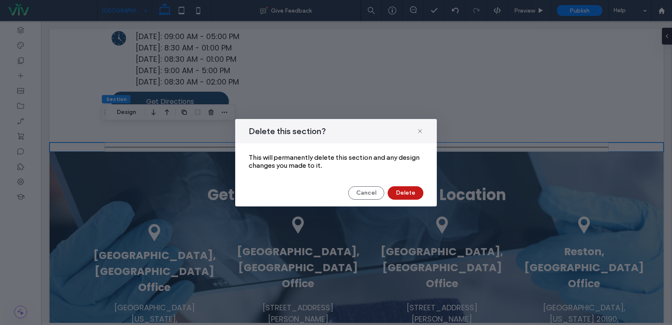
drag, startPoint x: 411, startPoint y: 192, endPoint x: 370, endPoint y: 171, distance: 45.8
click at [411, 192] on button "Delete" at bounding box center [406, 192] width 36 height 13
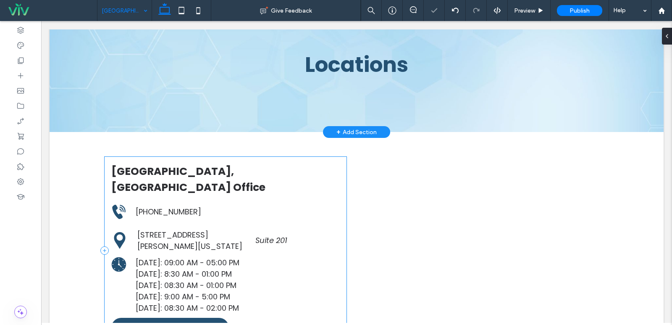
scroll to position [0, 0]
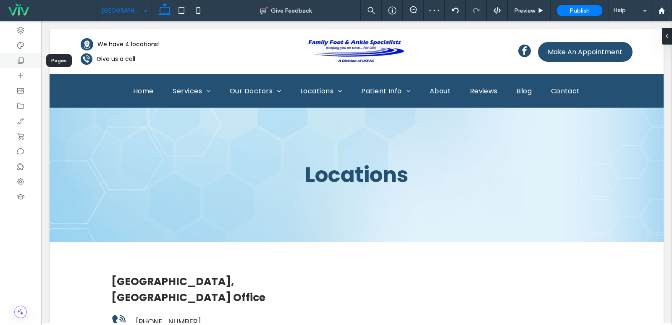
click at [24, 67] on div at bounding box center [20, 60] width 41 height 15
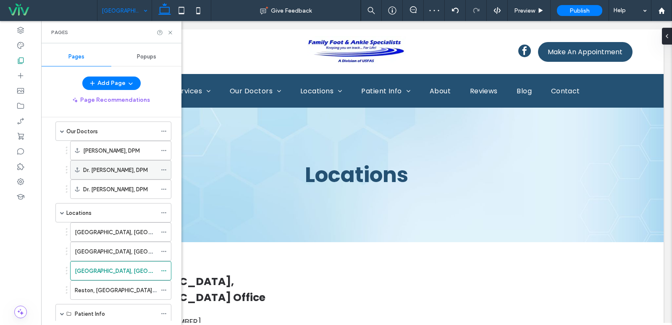
scroll to position [168, 0]
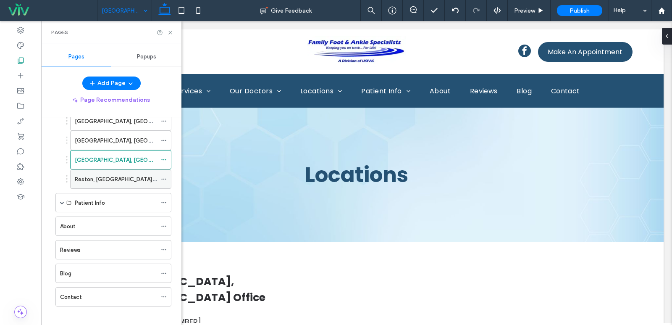
click at [123, 179] on div "Reston, [GEOGRAPHIC_DATA] Office" at bounding box center [116, 179] width 82 height 9
click at [172, 32] on icon at bounding box center [170, 32] width 6 height 6
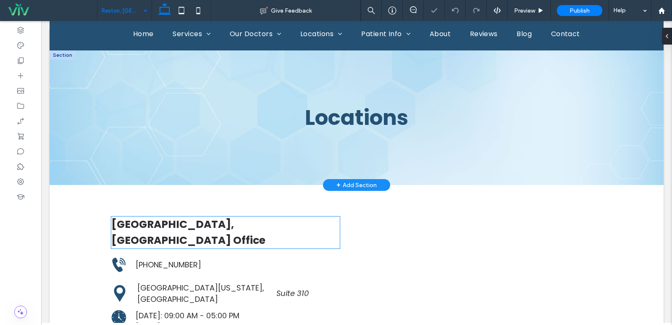
scroll to position [168, 0]
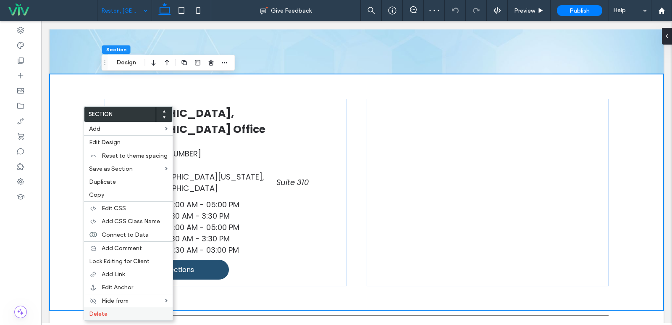
click at [108, 311] on label "Delete" at bounding box center [128, 313] width 79 height 7
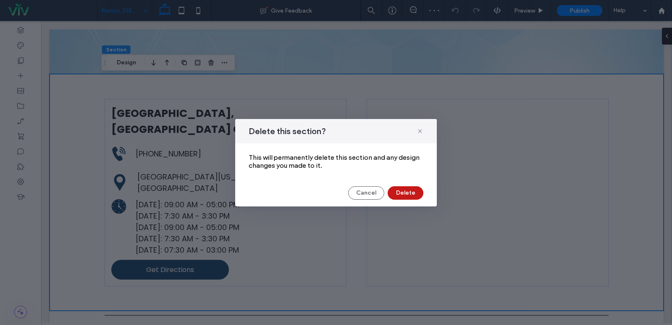
click at [407, 194] on button "Delete" at bounding box center [406, 192] width 36 height 13
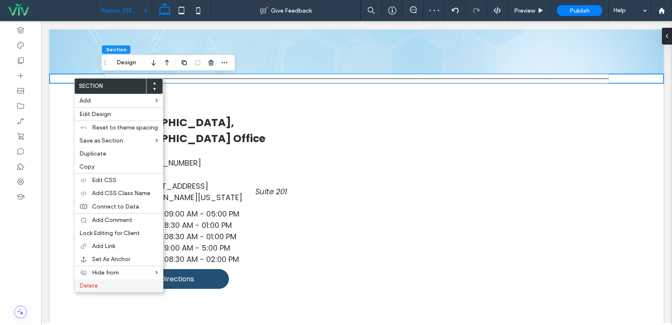
click at [101, 281] on div "Delete" at bounding box center [118, 285] width 89 height 13
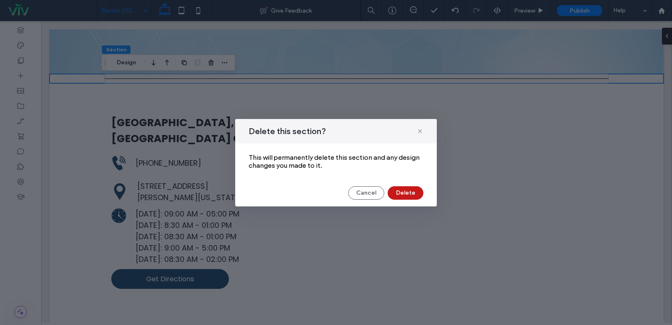
click at [409, 190] on button "Delete" at bounding box center [406, 192] width 36 height 13
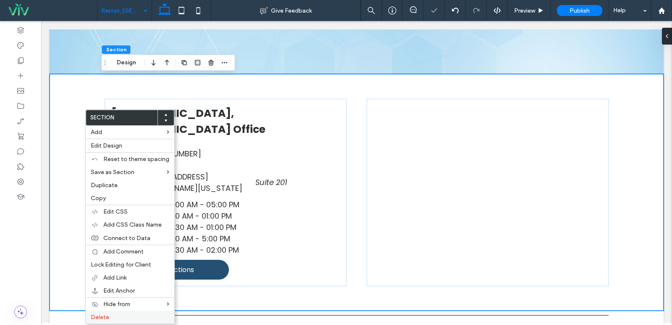
click at [100, 314] on span "Delete" at bounding box center [100, 316] width 18 height 7
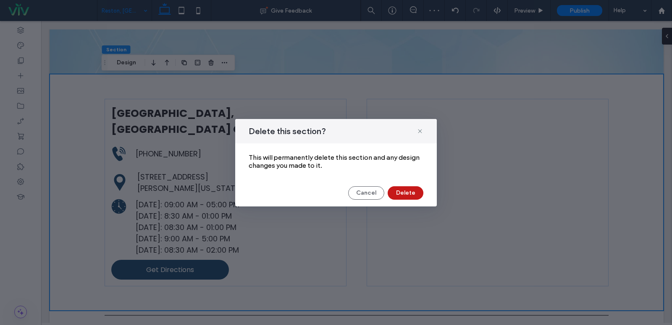
click at [409, 197] on button "Delete" at bounding box center [406, 192] width 36 height 13
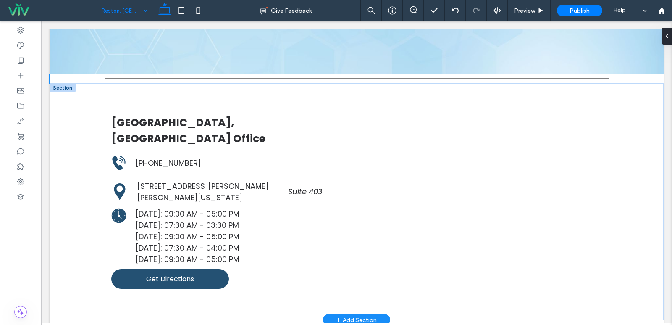
drag, startPoint x: 78, startPoint y: 81, endPoint x: 68, endPoint y: 191, distance: 110.1
click at [59, 206] on div "[GEOGRAPHIC_DATA], [GEOGRAPHIC_DATA] Office A black and white silhouette of a t…" at bounding box center [357, 201] width 614 height 236
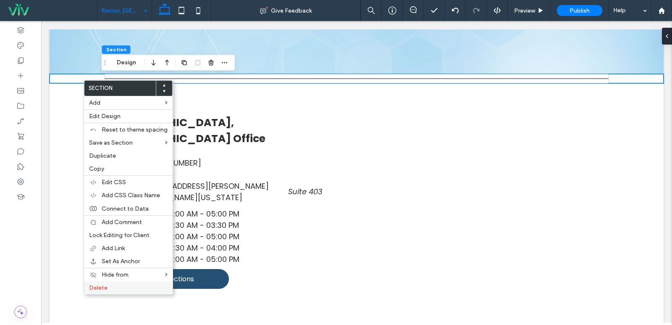
click at [98, 285] on span "Delete" at bounding box center [98, 287] width 18 height 7
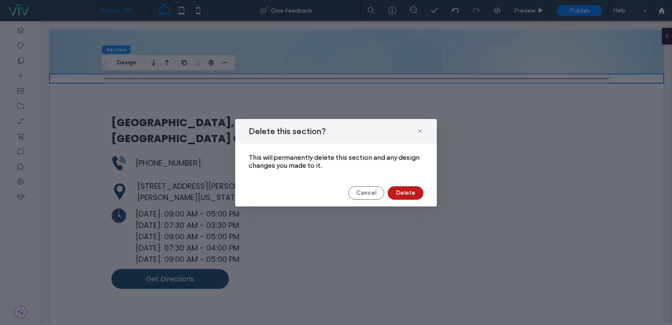
click at [407, 195] on button "Delete" at bounding box center [406, 192] width 36 height 13
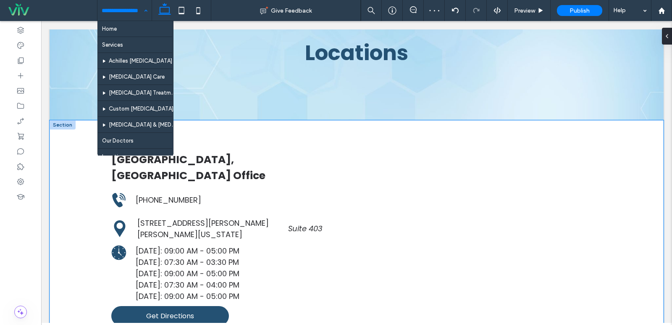
scroll to position [252, 0]
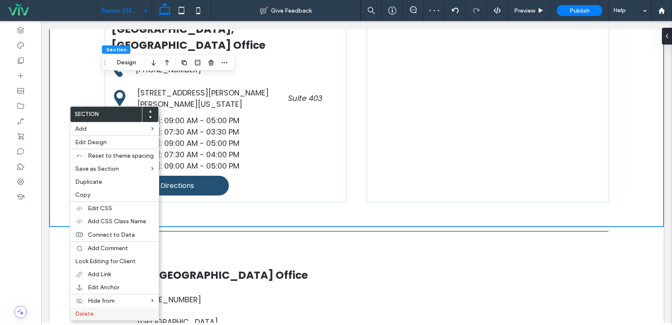
click at [96, 310] on label "Delete" at bounding box center [114, 313] width 79 height 7
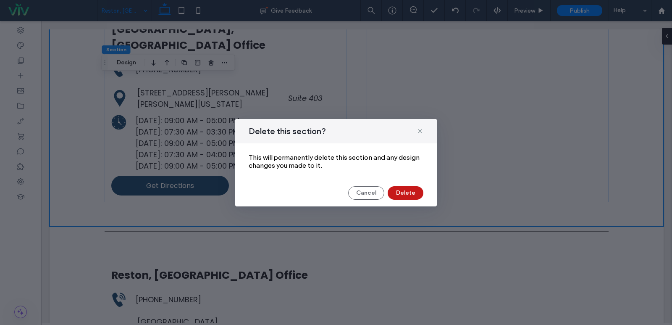
click at [417, 191] on button "Delete" at bounding box center [406, 192] width 36 height 13
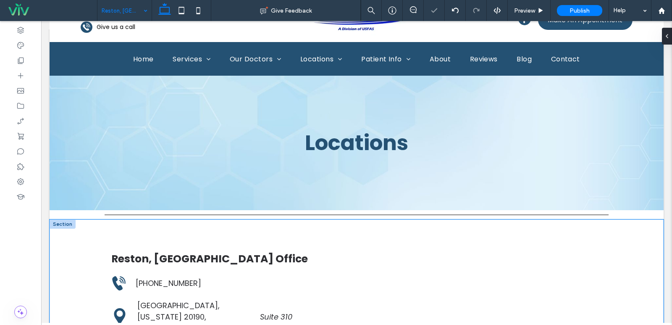
scroll to position [74, 0]
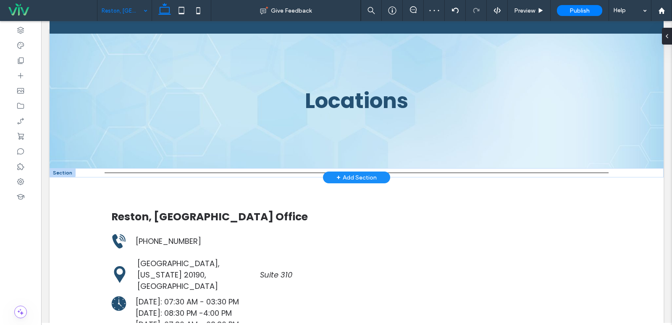
drag, startPoint x: 93, startPoint y: 177, endPoint x: 64, endPoint y: 174, distance: 29.5
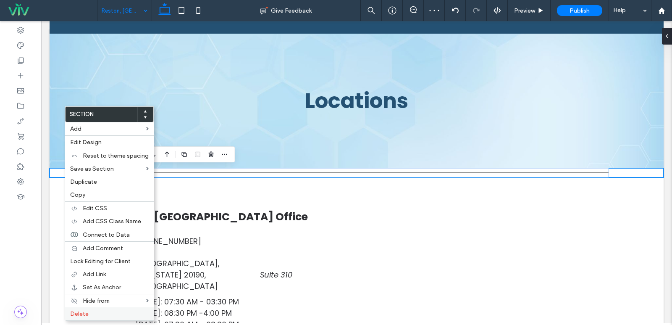
click at [79, 312] on span "Delete" at bounding box center [79, 313] width 18 height 7
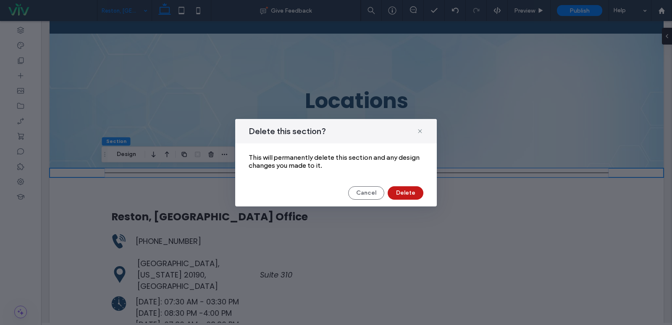
drag, startPoint x: 412, startPoint y: 198, endPoint x: 116, endPoint y: 192, distance: 296.1
click at [412, 198] on button "Delete" at bounding box center [406, 192] width 36 height 13
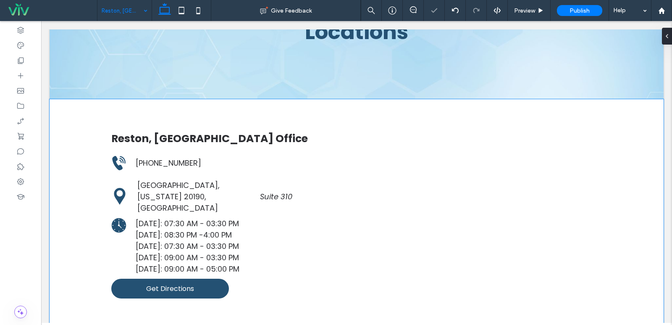
scroll to position [0, 0]
